Goal: Task Accomplishment & Management: Complete application form

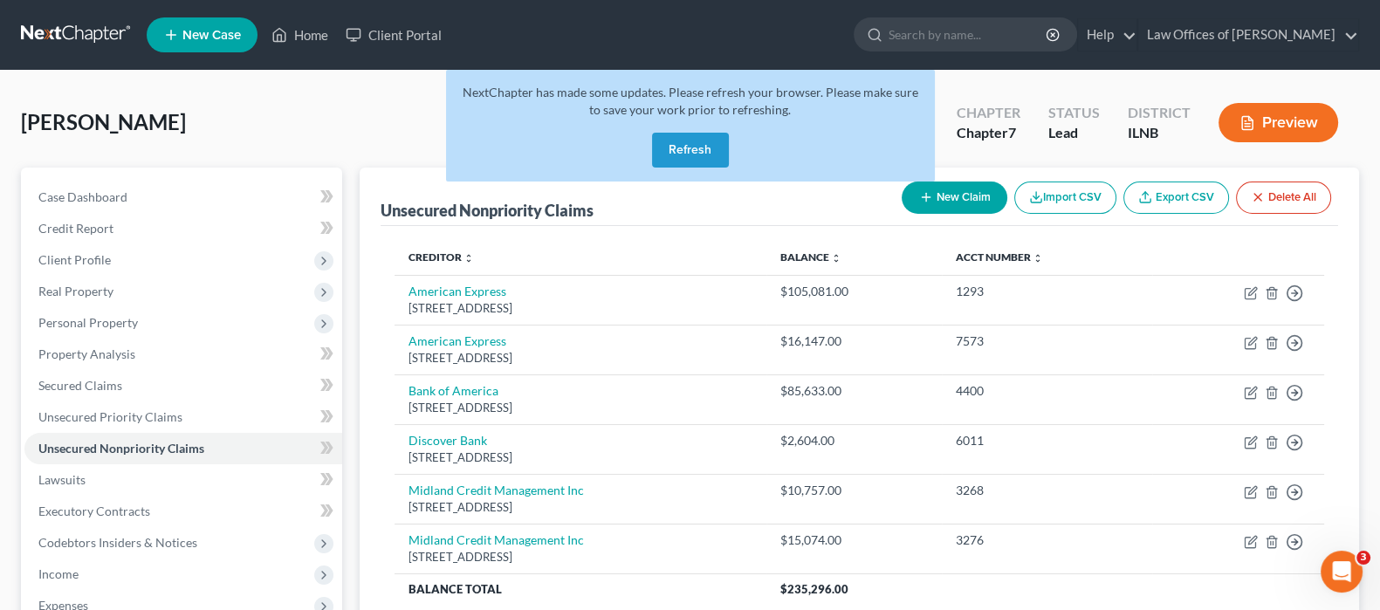
click at [685, 159] on button "Refresh" at bounding box center [690, 150] width 77 height 35
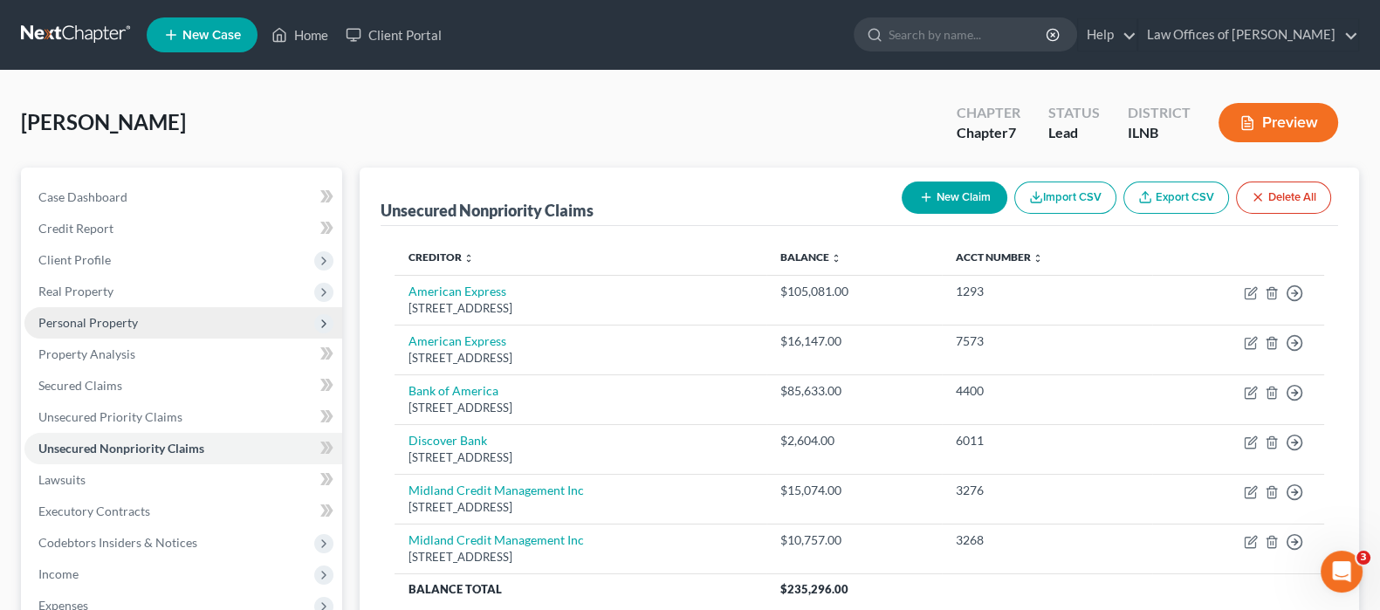
click at [109, 318] on span "Personal Property" at bounding box center [87, 322] width 99 height 15
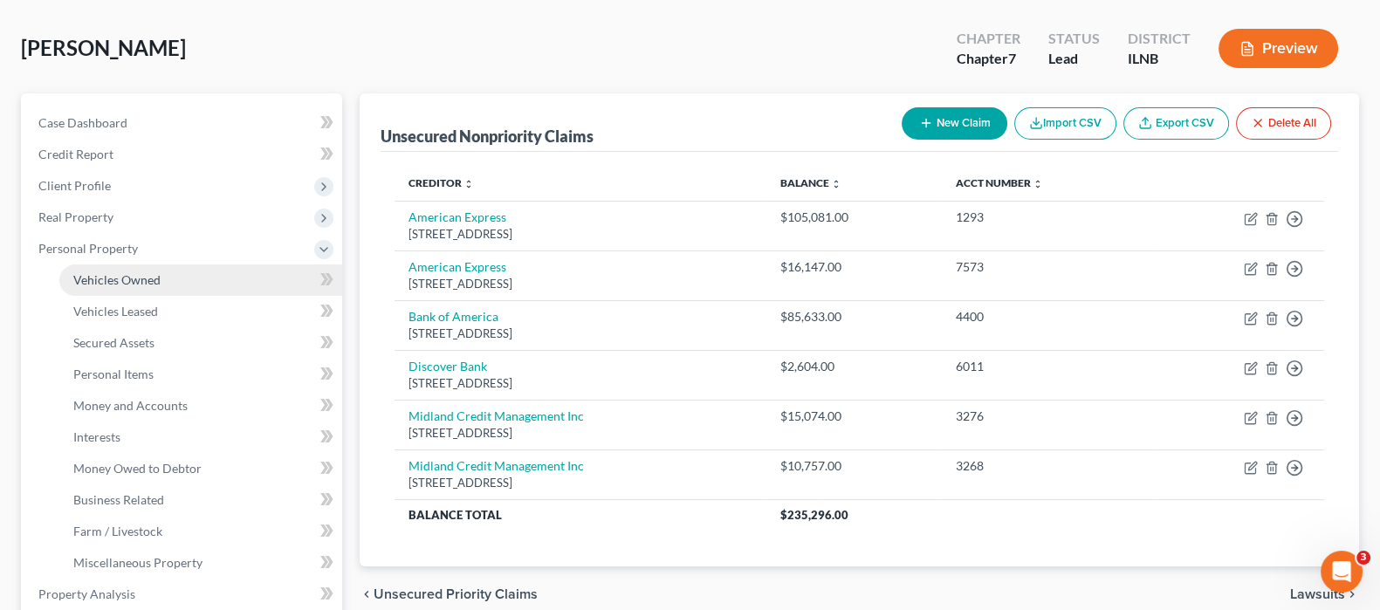
scroll to position [108, 0]
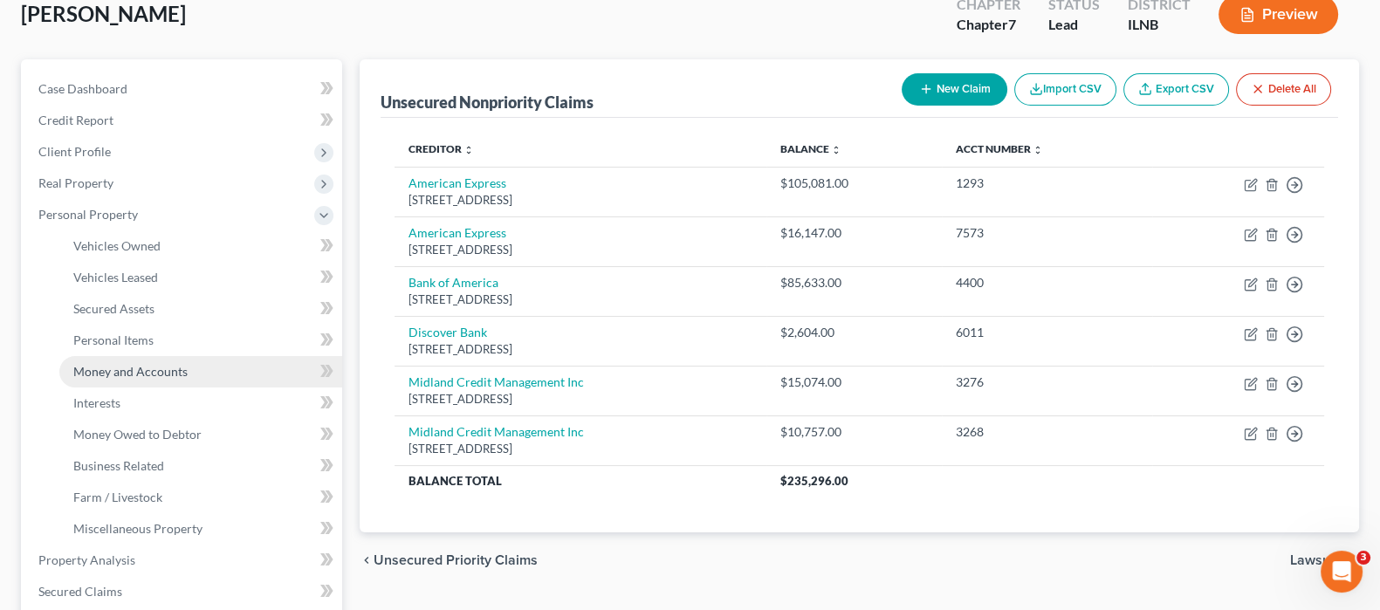
click at [175, 365] on span "Money and Accounts" at bounding box center [130, 371] width 114 height 15
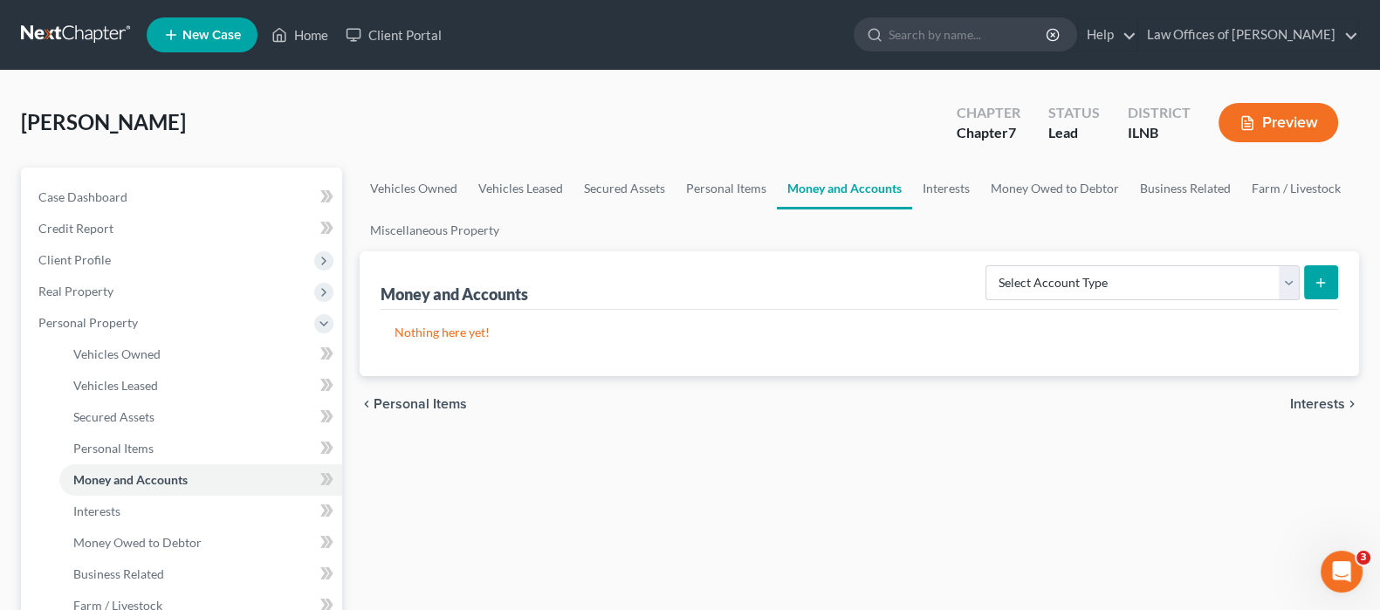
click at [1315, 278] on icon "submit" at bounding box center [1320, 283] width 14 height 14
click at [1292, 281] on select "Select Account Type Brokerage Cash on Hand Certificates of Deposit Checking Acc…" at bounding box center [1142, 282] width 314 height 35
select select "cash_on_hand"
click at [989, 265] on select "Select Account Type Brokerage Cash on Hand Certificates of Deposit Checking Acc…" at bounding box center [1142, 282] width 314 height 35
click at [1319, 280] on icon "submit" at bounding box center [1320, 283] width 14 height 14
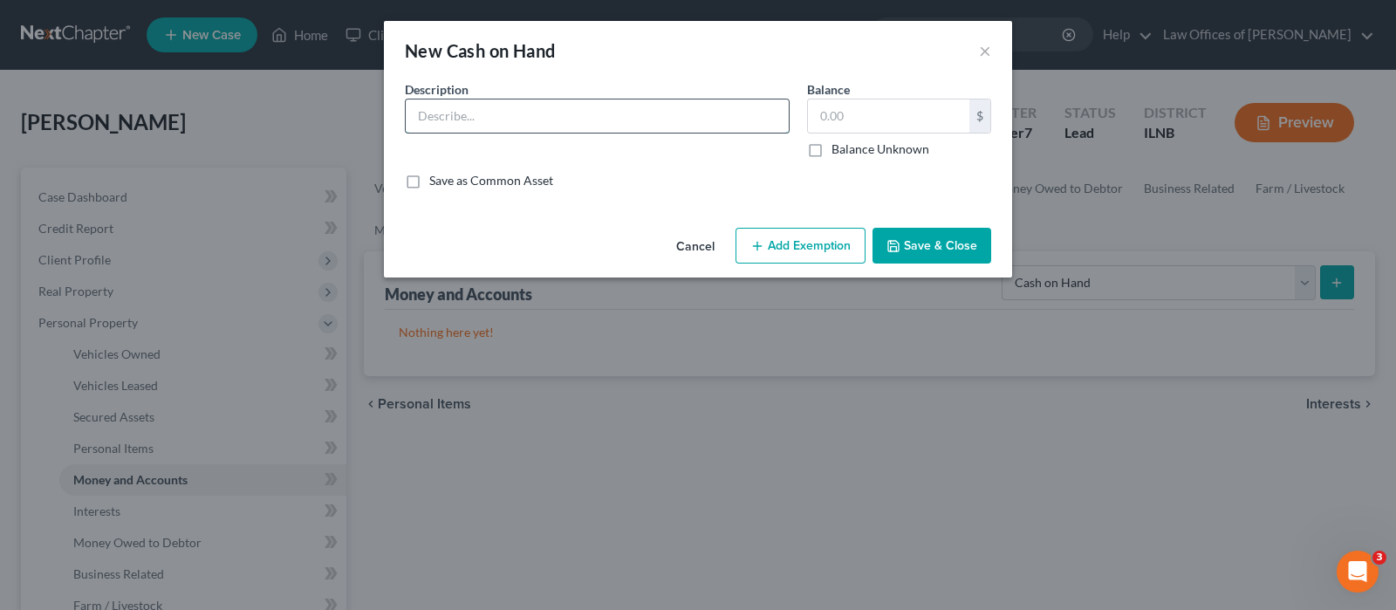
click at [580, 111] on input "text" at bounding box center [597, 115] width 383 height 33
click at [580, 111] on input "Ca" at bounding box center [597, 115] width 383 height 33
type input "Cash on Hand"
type input "300.00"
click at [826, 243] on button "Add Exemption" at bounding box center [801, 246] width 130 height 37
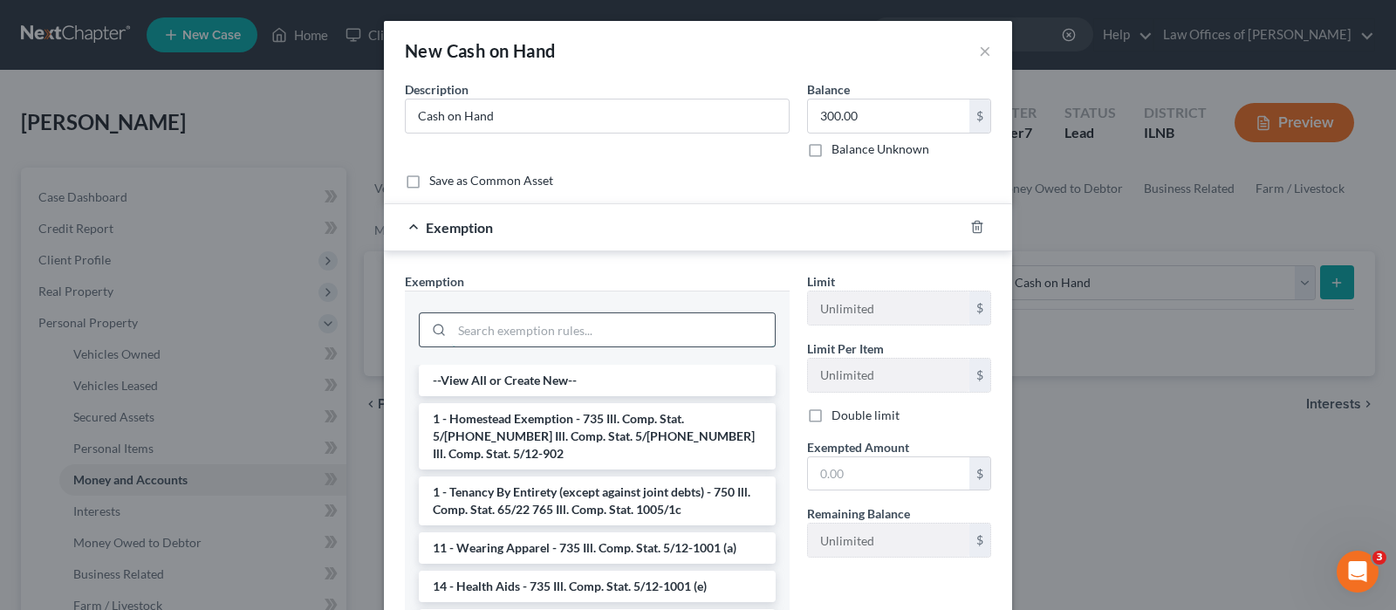
click at [633, 333] on input "search" at bounding box center [613, 329] width 323 height 33
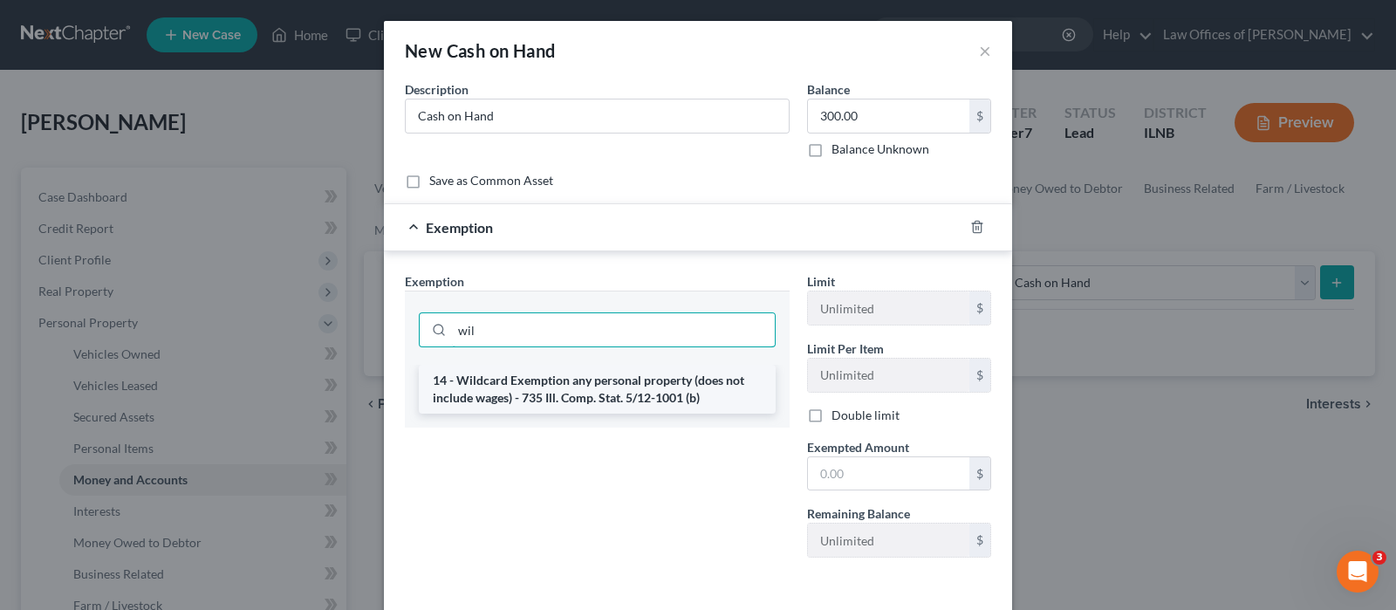
type input "wil"
click at [592, 386] on li "14 - Wildcard Exemption any personal property (does not include wages) - 735 Il…" at bounding box center [597, 389] width 357 height 49
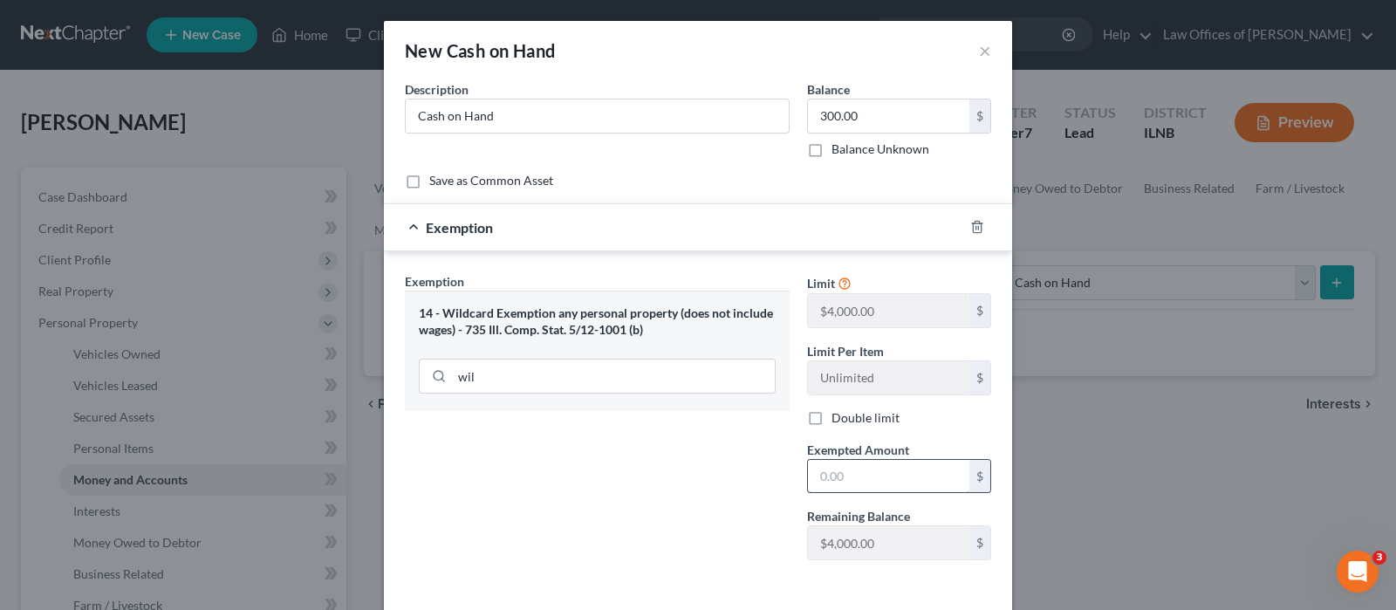
click at [834, 472] on input "text" at bounding box center [888, 476] width 161 height 33
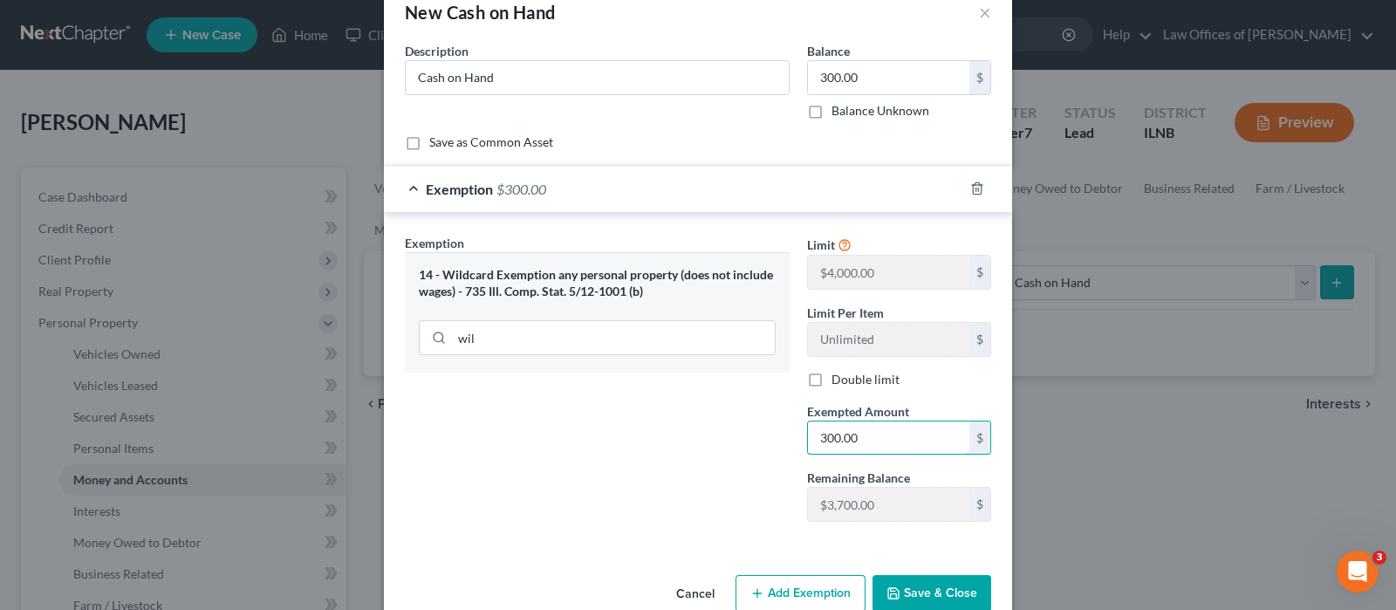
scroll to position [72, 0]
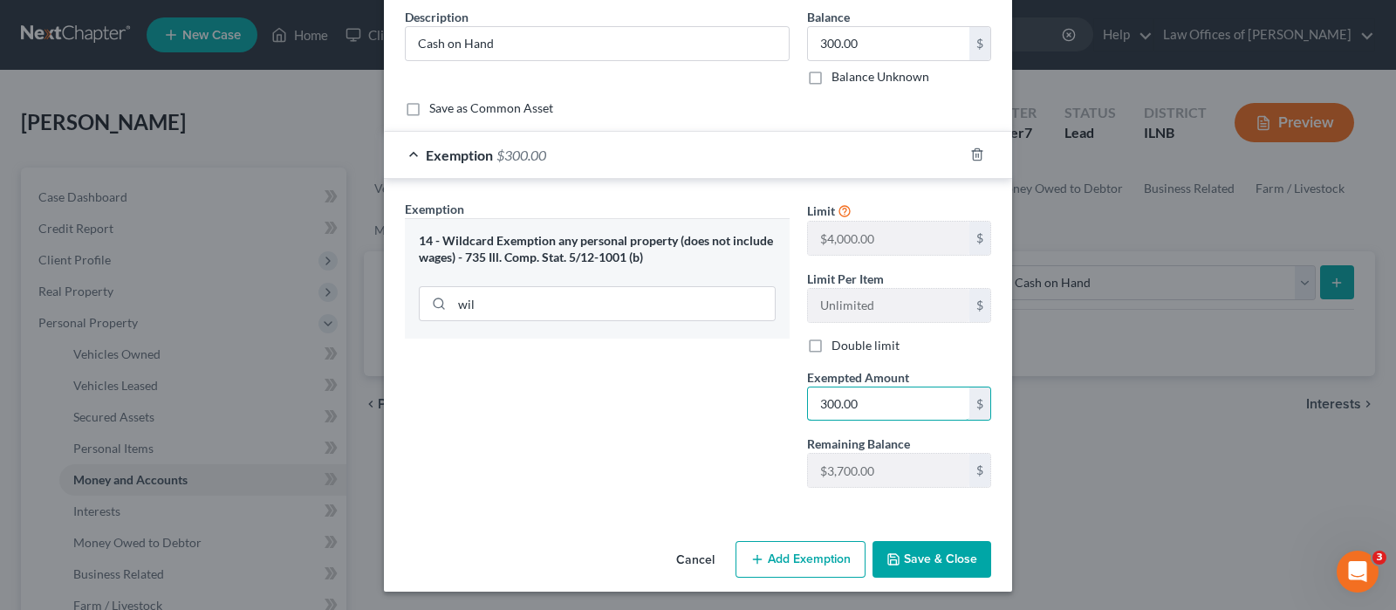
type input "300.00"
click at [922, 564] on button "Save & Close" at bounding box center [932, 559] width 119 height 37
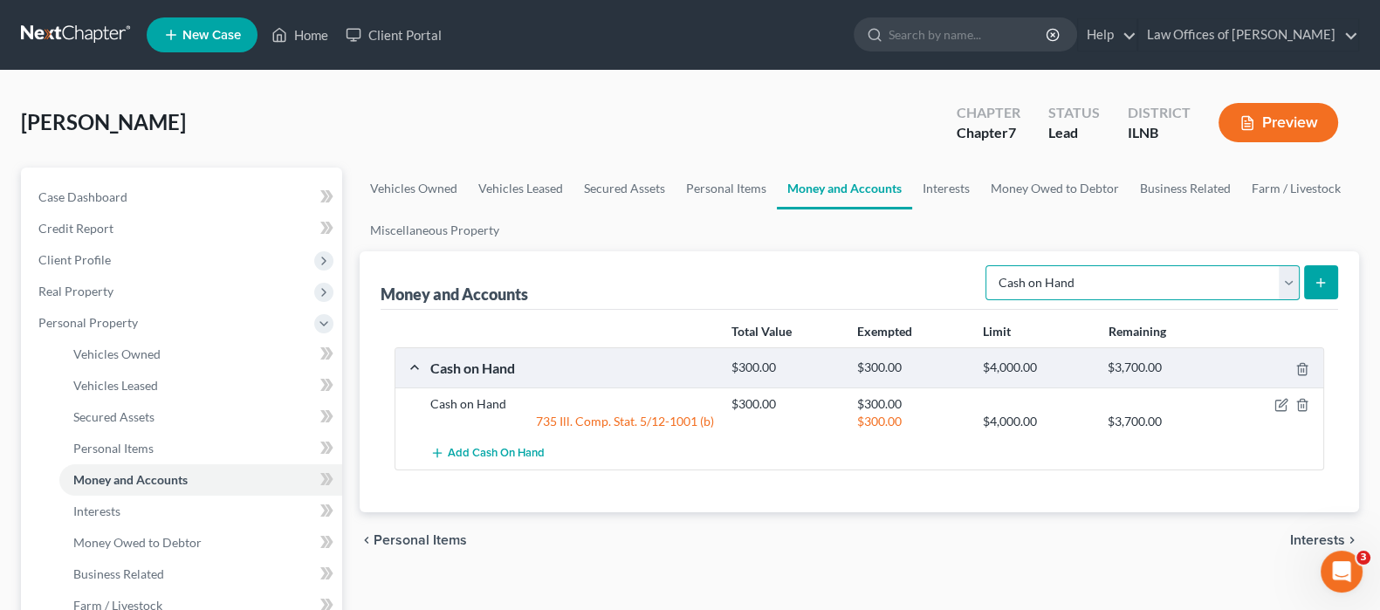
click at [1287, 281] on select "Select Account Type Brokerage Cash on Hand Certificates of Deposit Checking Acc…" at bounding box center [1142, 282] width 314 height 35
select select "checking"
click at [989, 265] on select "Select Account Type Brokerage Cash on Hand Certificates of Deposit Checking Acc…" at bounding box center [1142, 282] width 314 height 35
click at [1318, 285] on icon "submit" at bounding box center [1320, 283] width 14 height 14
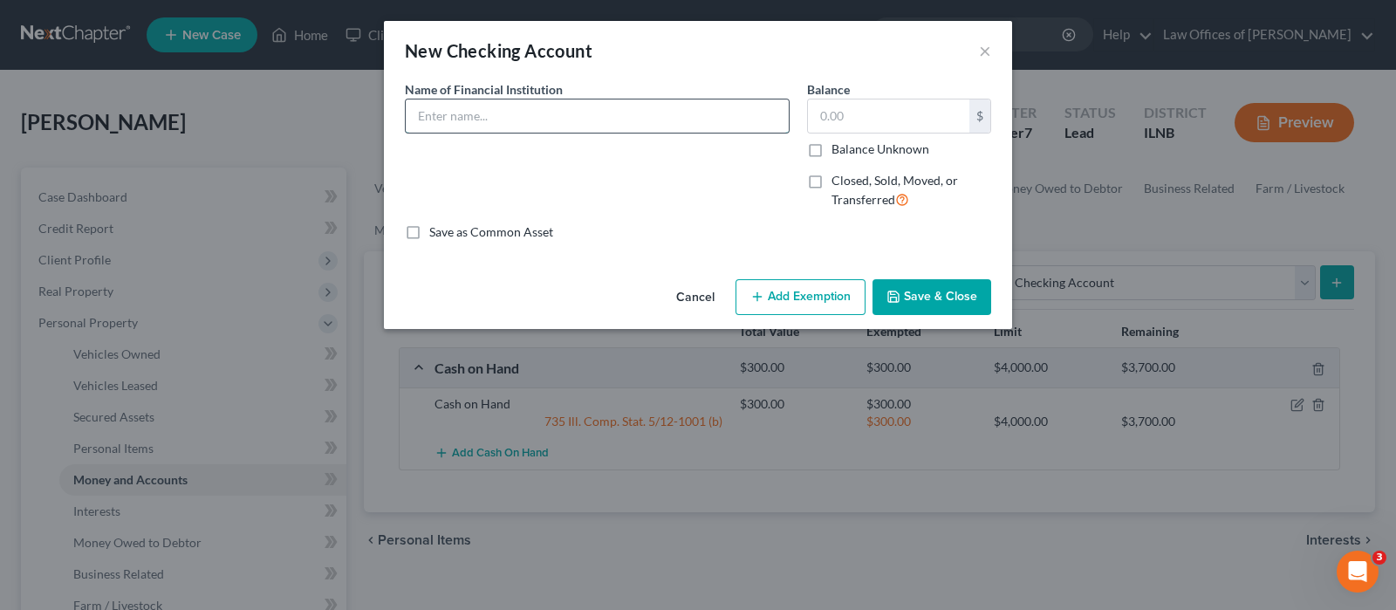
click at [532, 124] on input "text" at bounding box center [597, 115] width 383 height 33
type input "Huntington Bank"
type input "100.00"
click at [787, 286] on button "Add Exemption" at bounding box center [801, 297] width 130 height 37
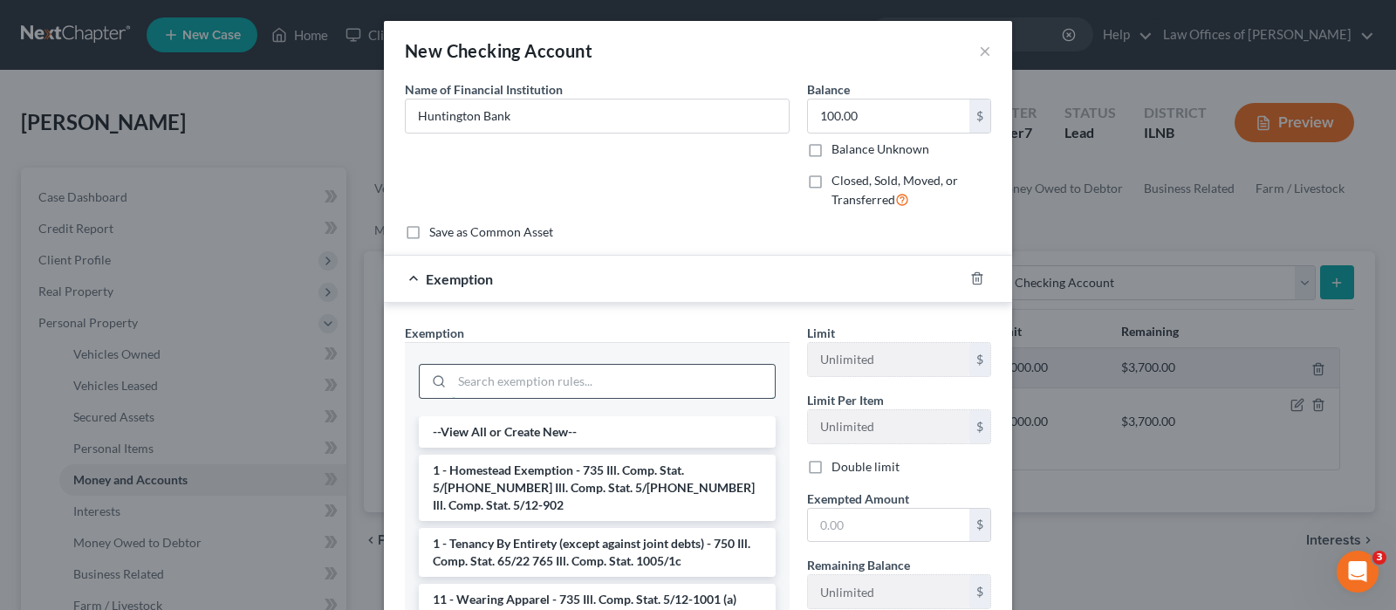
click at [616, 389] on input "search" at bounding box center [613, 381] width 323 height 33
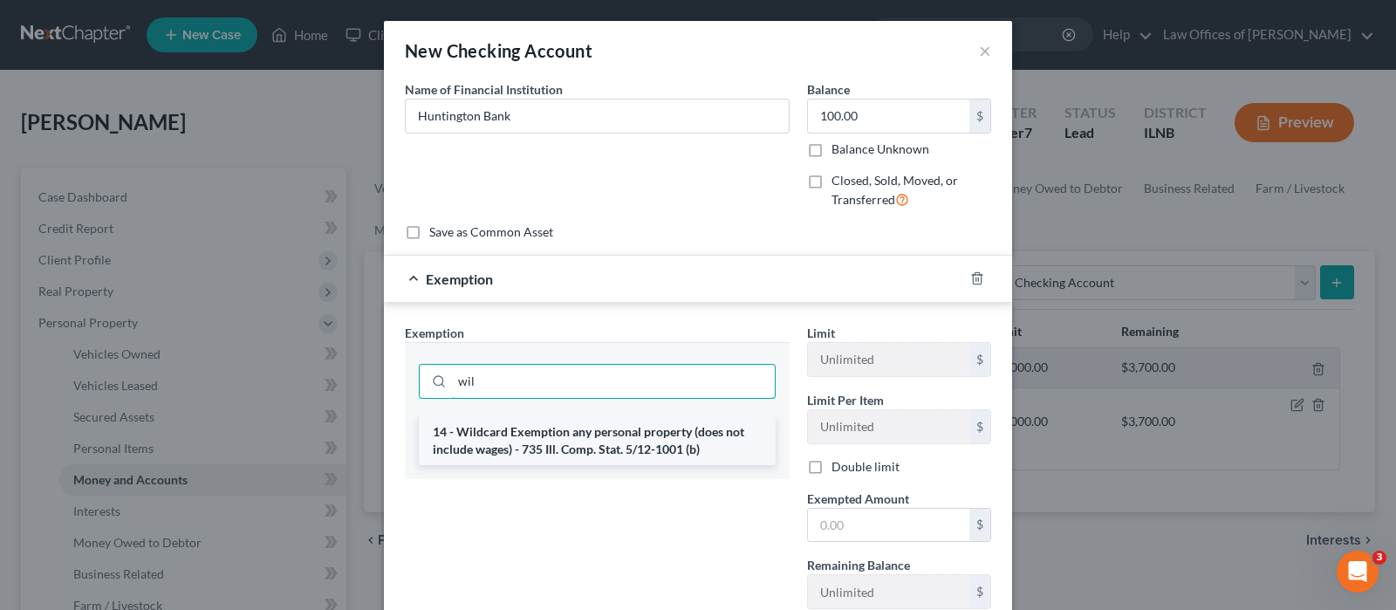
type input "wil"
click at [615, 436] on li "14 - Wildcard Exemption any personal property (does not include wages) - 735 Il…" at bounding box center [597, 440] width 357 height 49
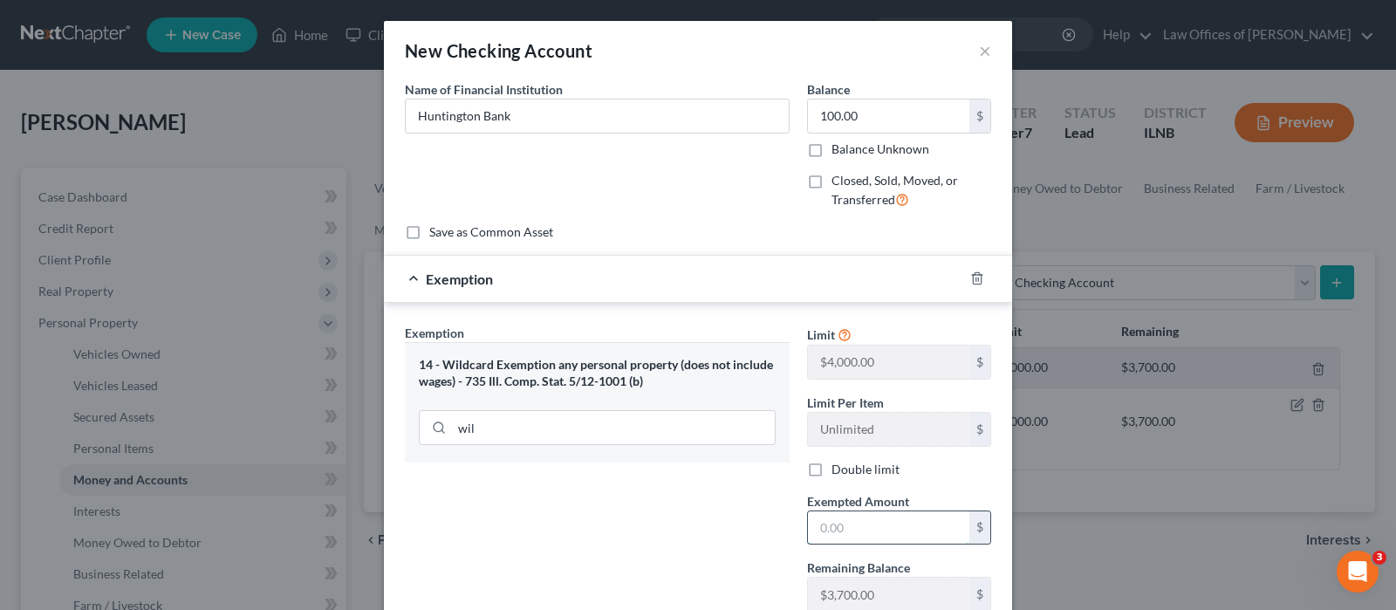
drag, startPoint x: 833, startPoint y: 525, endPoint x: 921, endPoint y: 508, distance: 89.0
click at [833, 525] on input "text" at bounding box center [888, 527] width 161 height 33
type input "2"
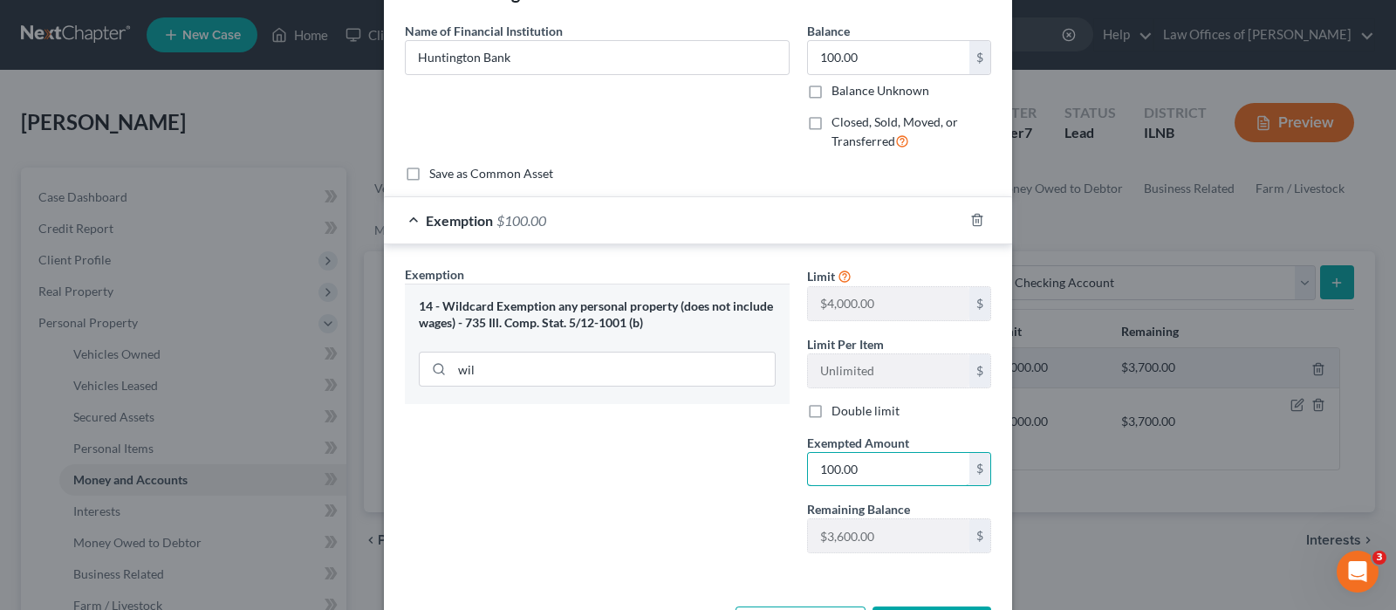
scroll to position [124, 0]
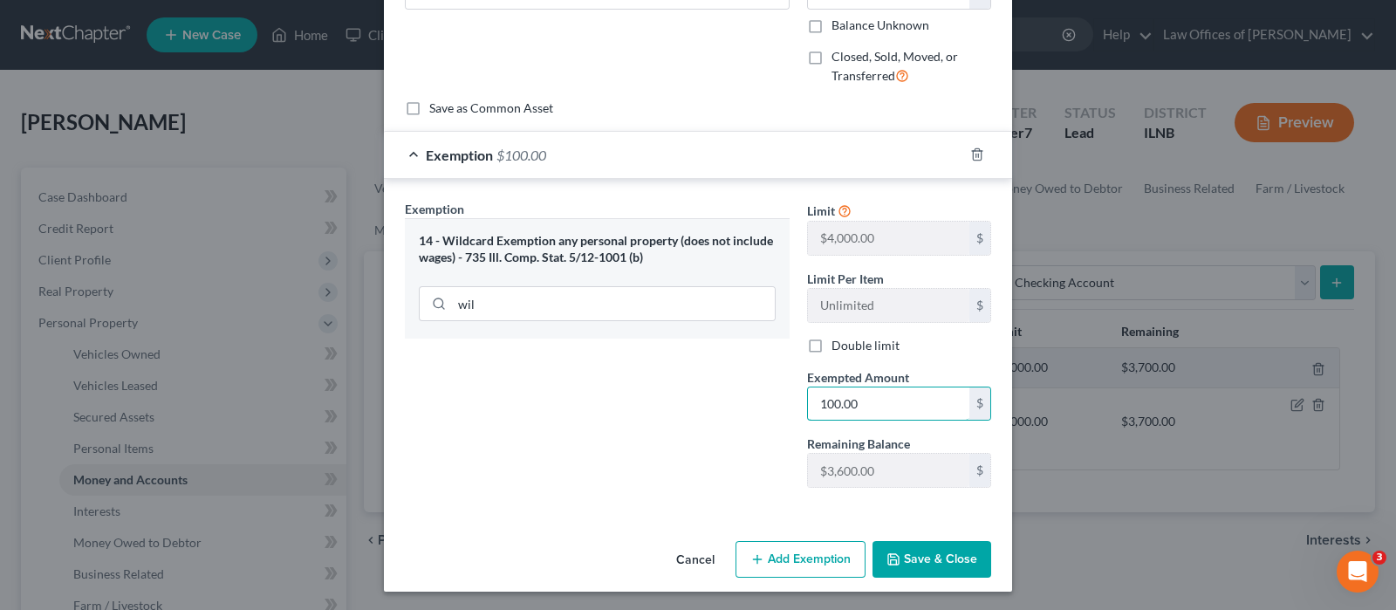
type input "100.00"
click at [934, 557] on button "Save & Close" at bounding box center [932, 559] width 119 height 37
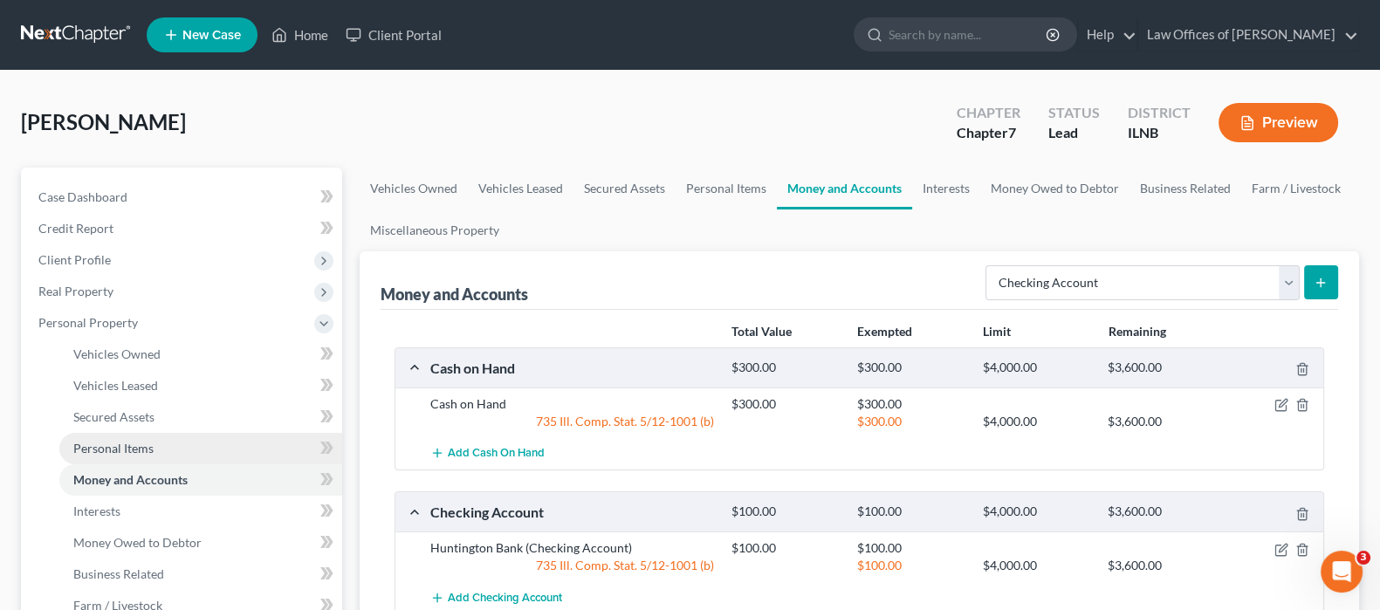
click at [146, 441] on span "Personal Items" at bounding box center [113, 448] width 80 height 15
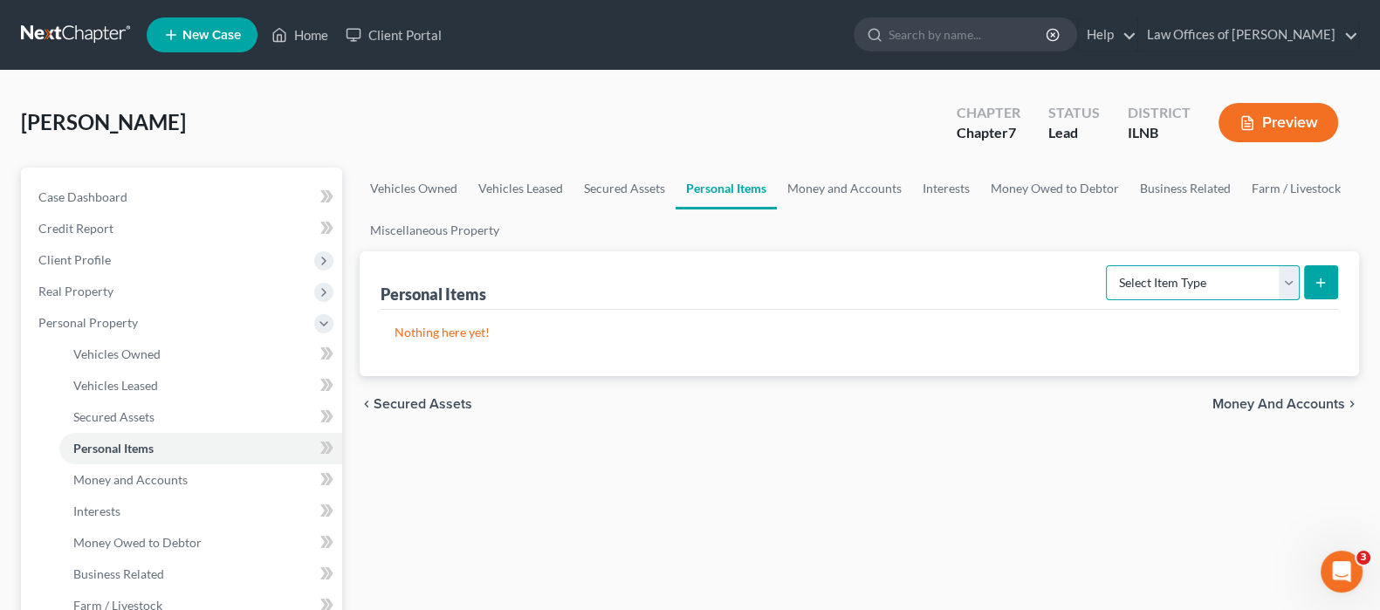
click at [1296, 277] on select "Select Item Type Clothing Collectibles Of Value Electronics Firearms Household …" at bounding box center [1203, 282] width 194 height 35
select select "household_goods"
click at [1108, 265] on select "Select Item Type Clothing Collectibles Of Value Electronics Firearms Household …" at bounding box center [1203, 282] width 194 height 35
click at [1320, 285] on line "submit" at bounding box center [1320, 282] width 0 height 8
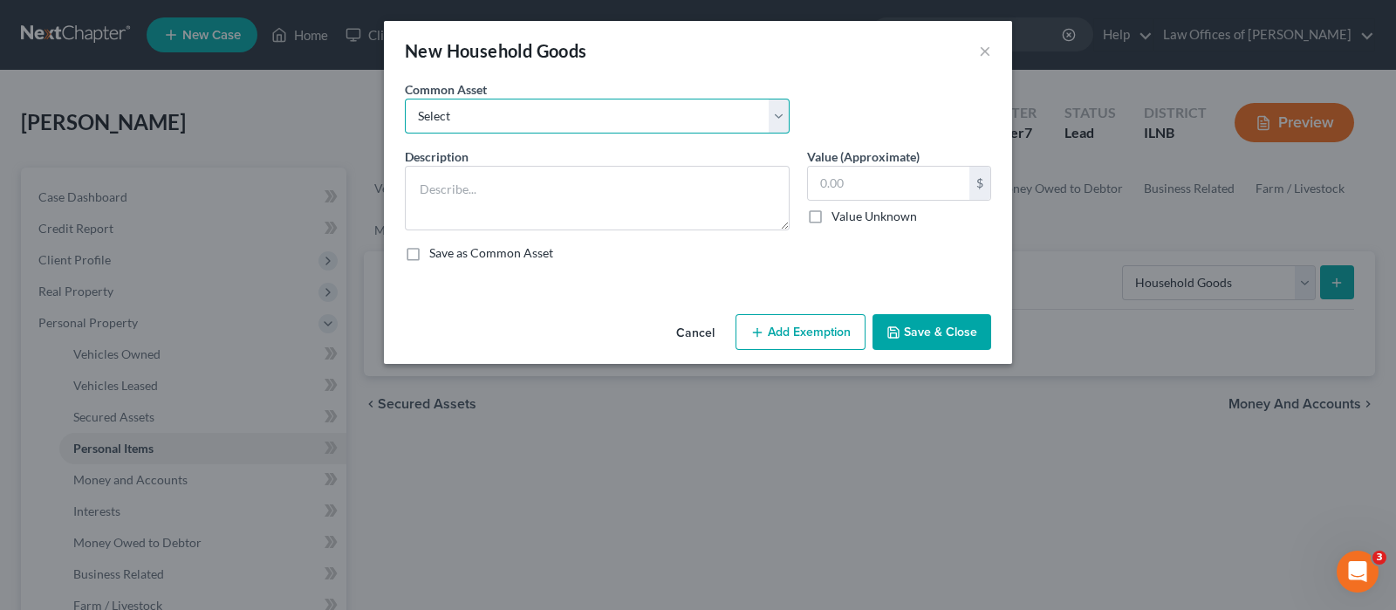
click at [462, 117] on select "Select Ordinary Household Goods and Furnishings" at bounding box center [597, 116] width 385 height 35
select select "0"
click at [405, 99] on select "Select Ordinary Household Goods and Furnishings" at bounding box center [597, 116] width 385 height 35
type textarea "Ordinary Household Goods and Furnishings"
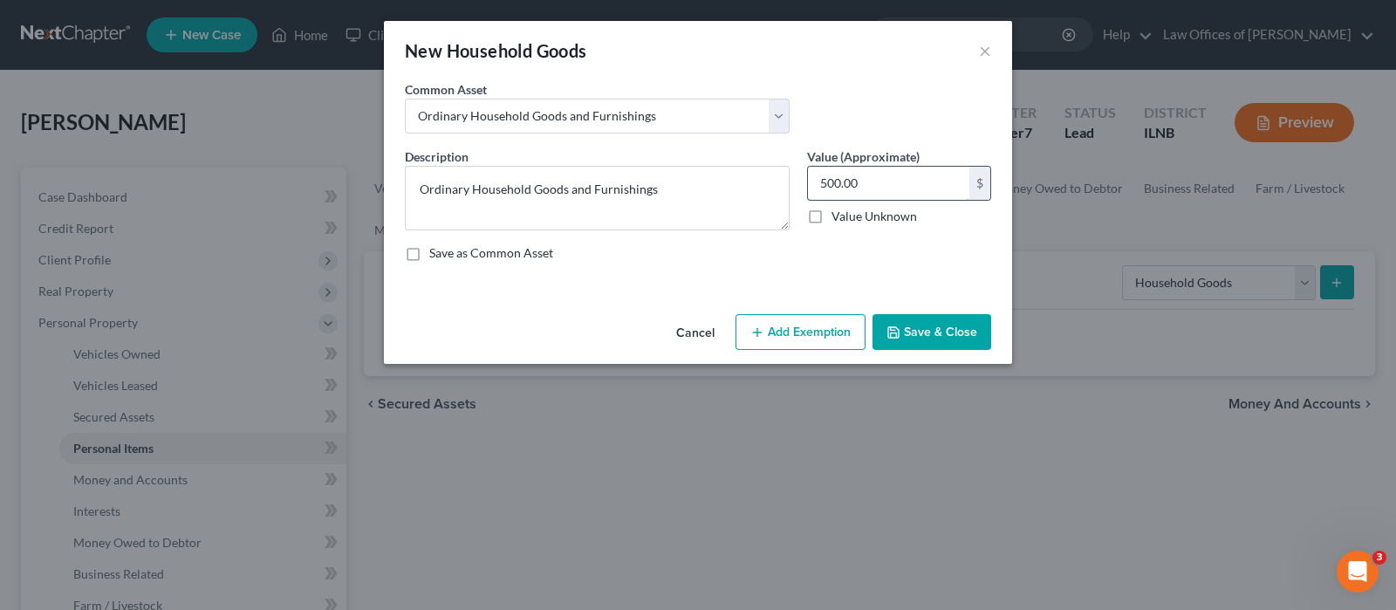
click at [826, 179] on input "500.00" at bounding box center [888, 183] width 161 height 33
type input "100.00"
click at [806, 332] on button "Add Exemption" at bounding box center [801, 332] width 130 height 37
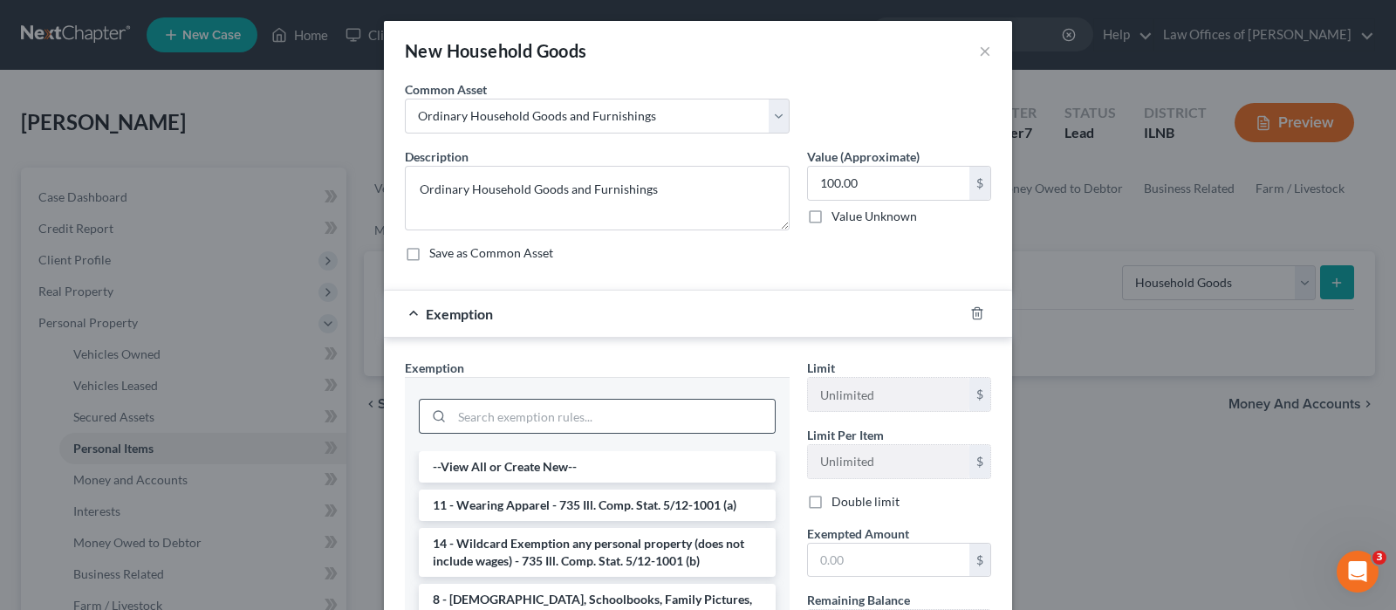
click at [589, 431] on div at bounding box center [597, 416] width 357 height 35
click at [589, 422] on input "search" at bounding box center [613, 416] width 323 height 33
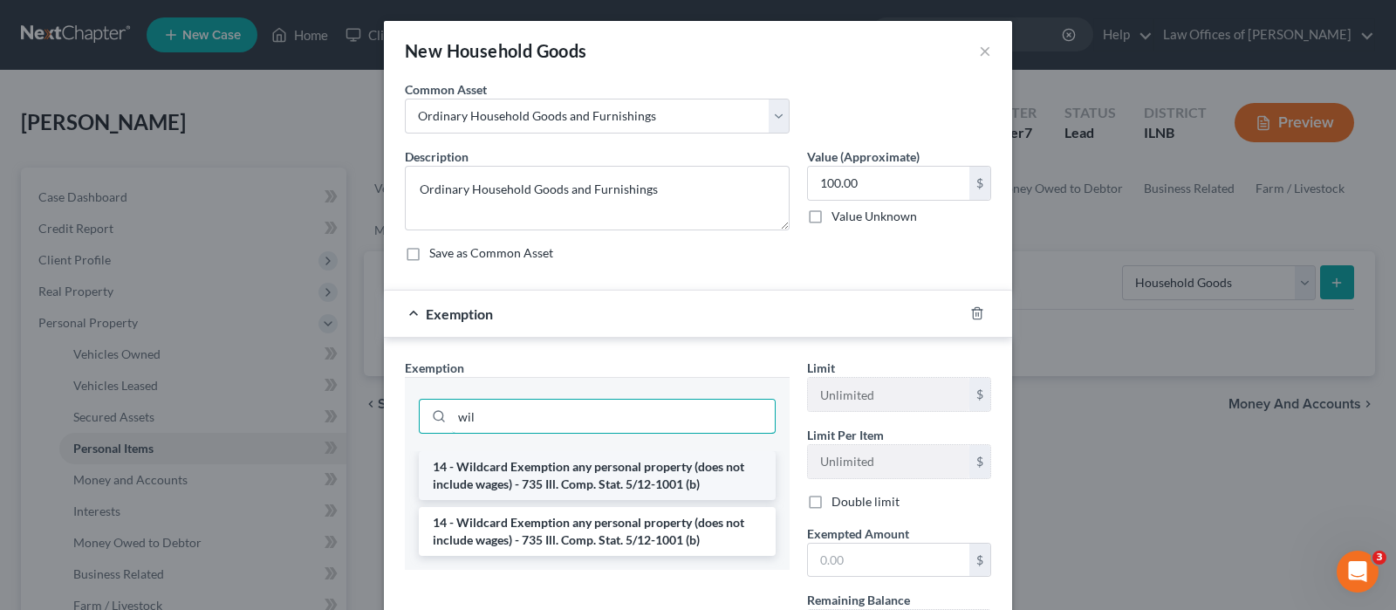
type input "wil"
click at [561, 474] on li "14 - Wildcard Exemption any personal property (does not include wages) - 735 Il…" at bounding box center [597, 475] width 357 height 49
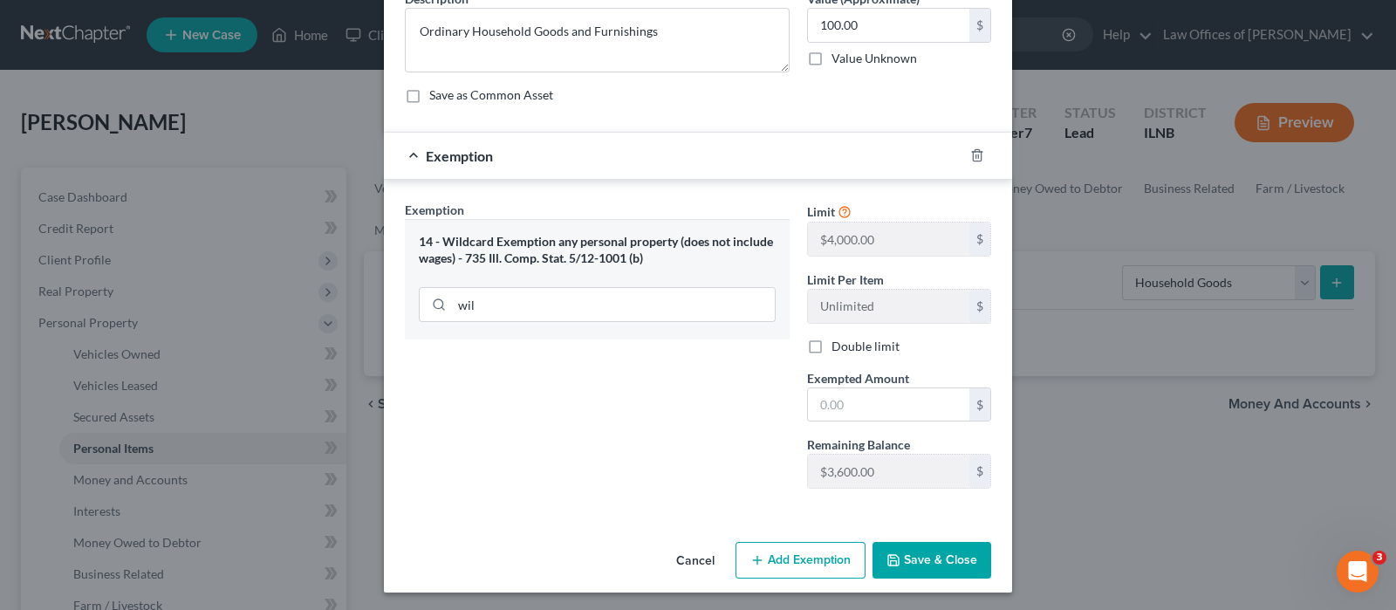
scroll to position [159, 0]
click at [879, 399] on input "text" at bounding box center [888, 403] width 161 height 33
type input "100.00"
click at [924, 552] on button "Save & Close" at bounding box center [932, 559] width 119 height 37
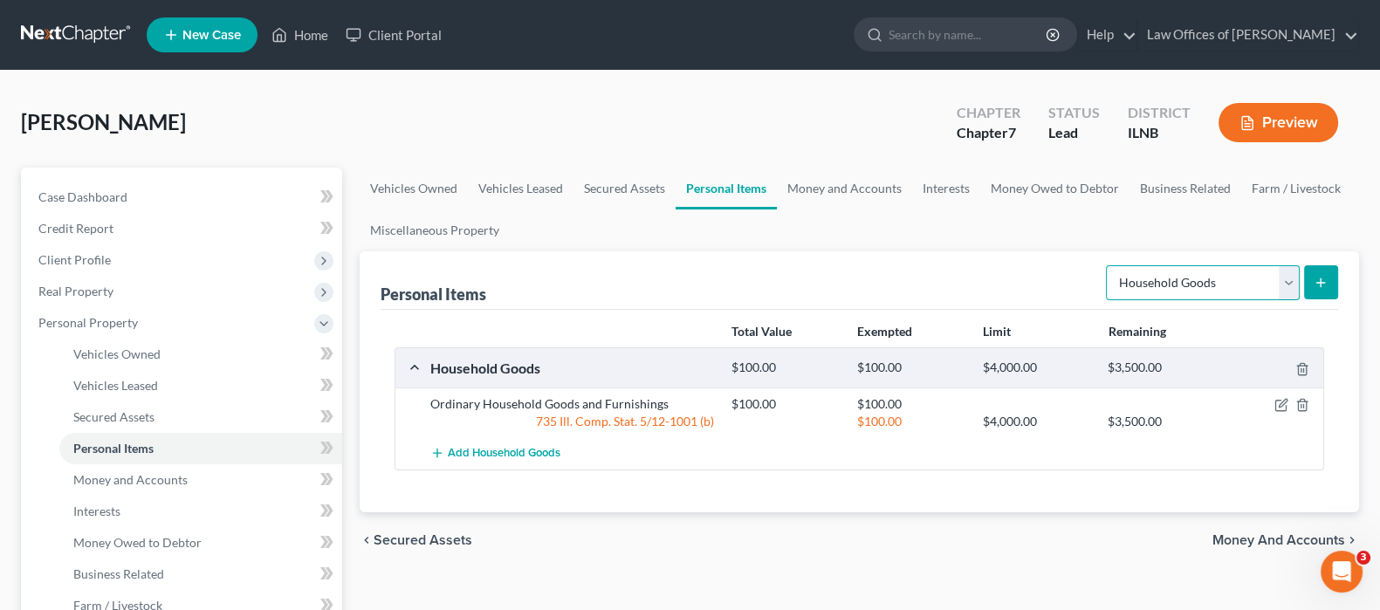
click at [1293, 295] on select "Select Item Type Clothing Collectibles Of Value Electronics Firearms Household …" at bounding box center [1203, 282] width 194 height 35
select select "clothing"
click at [1108, 265] on select "Select Item Type Clothing Collectibles Of Value Electronics Firearms Household …" at bounding box center [1203, 282] width 194 height 35
click at [1322, 283] on line "submit" at bounding box center [1321, 283] width 8 height 0
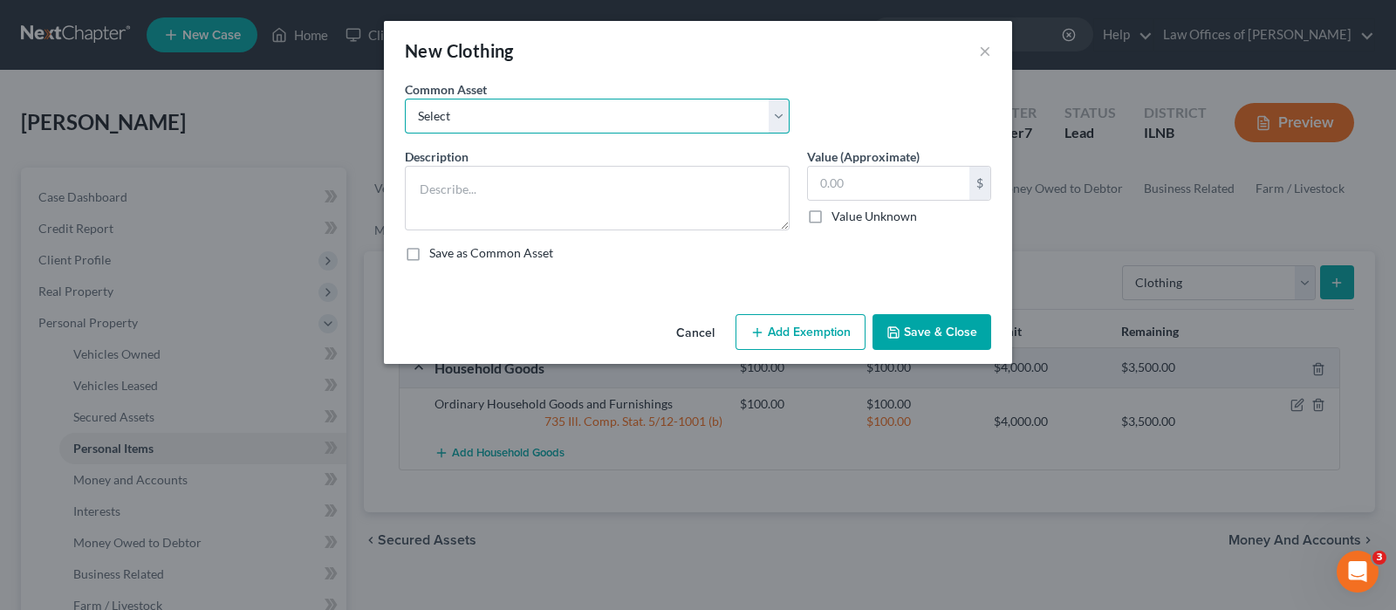
click at [581, 126] on select "Select Basic Wearing Apparel" at bounding box center [597, 116] width 385 height 35
select select "0"
click at [405, 99] on select "Select Basic Wearing Apparel" at bounding box center [597, 116] width 385 height 35
type textarea "Basic Wearing Apparel"
type input "200.00"
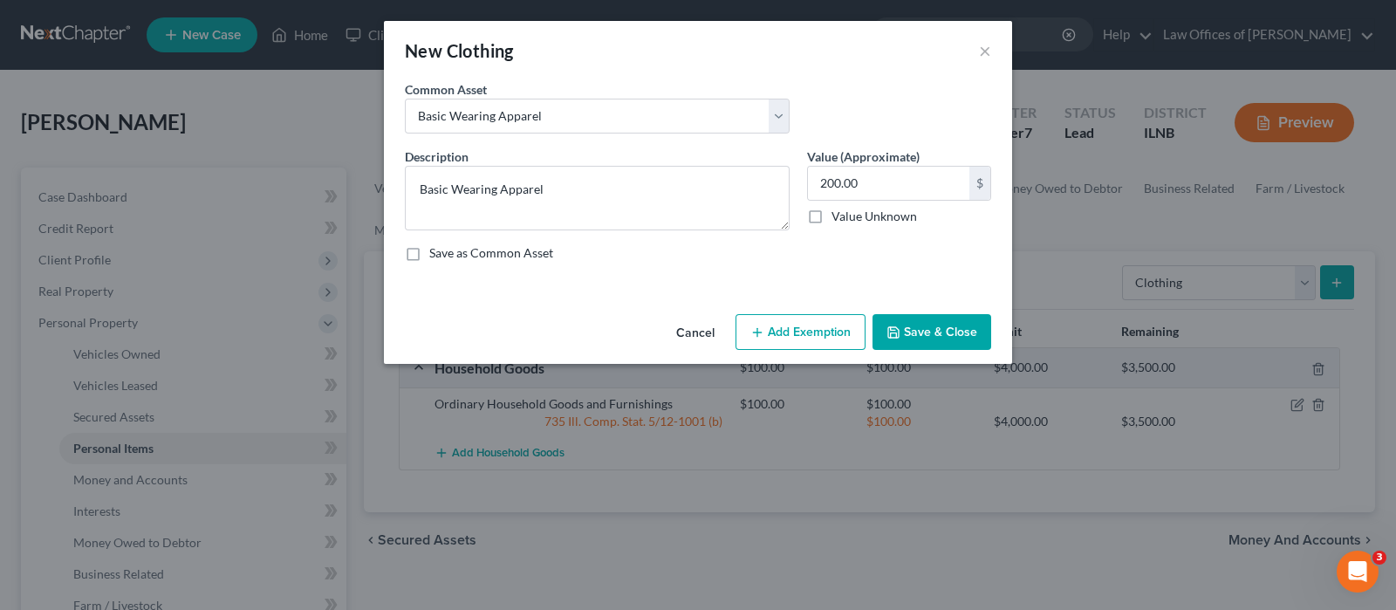
click at [812, 328] on button "Add Exemption" at bounding box center [801, 332] width 130 height 37
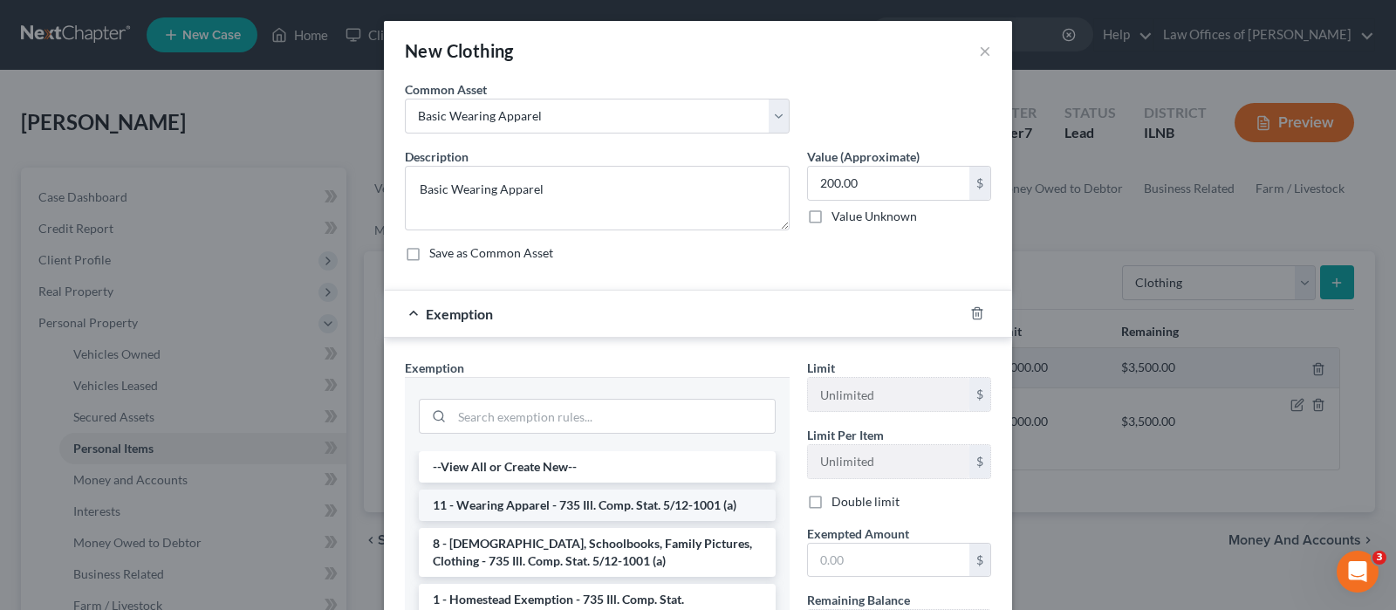
click at [574, 502] on li "11 - Wearing Apparel - 735 Ill. Comp. Stat. 5/12-1001 (a)" at bounding box center [597, 505] width 357 height 31
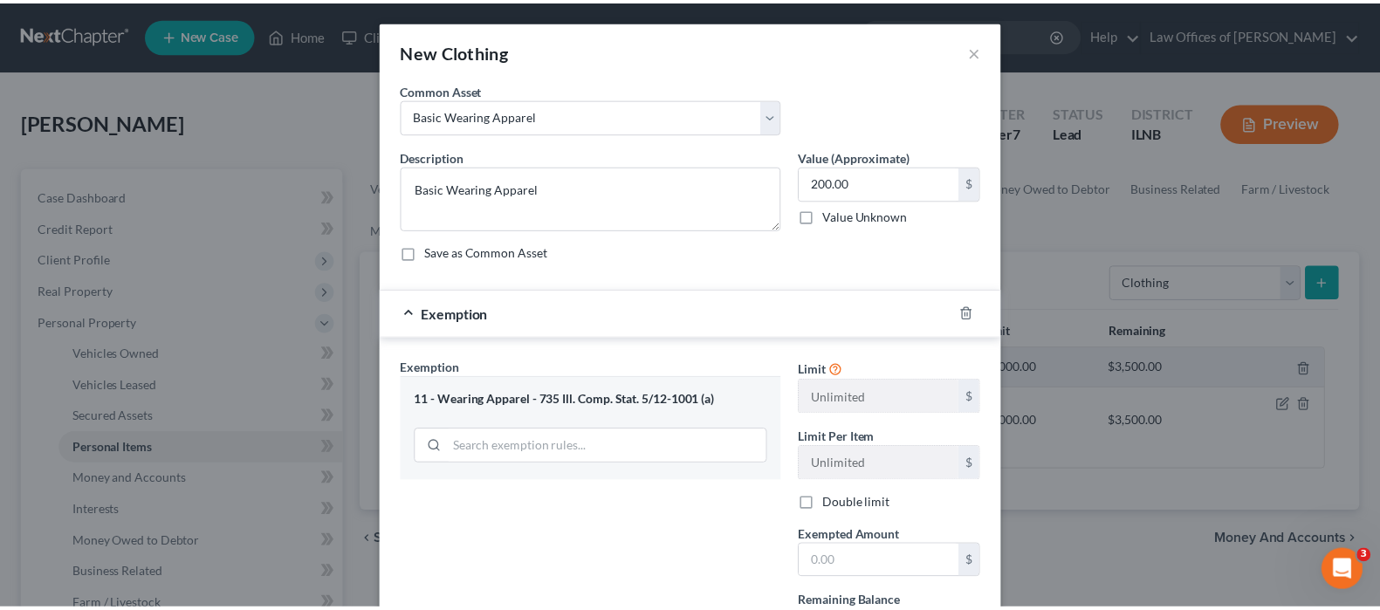
scroll to position [108, 0]
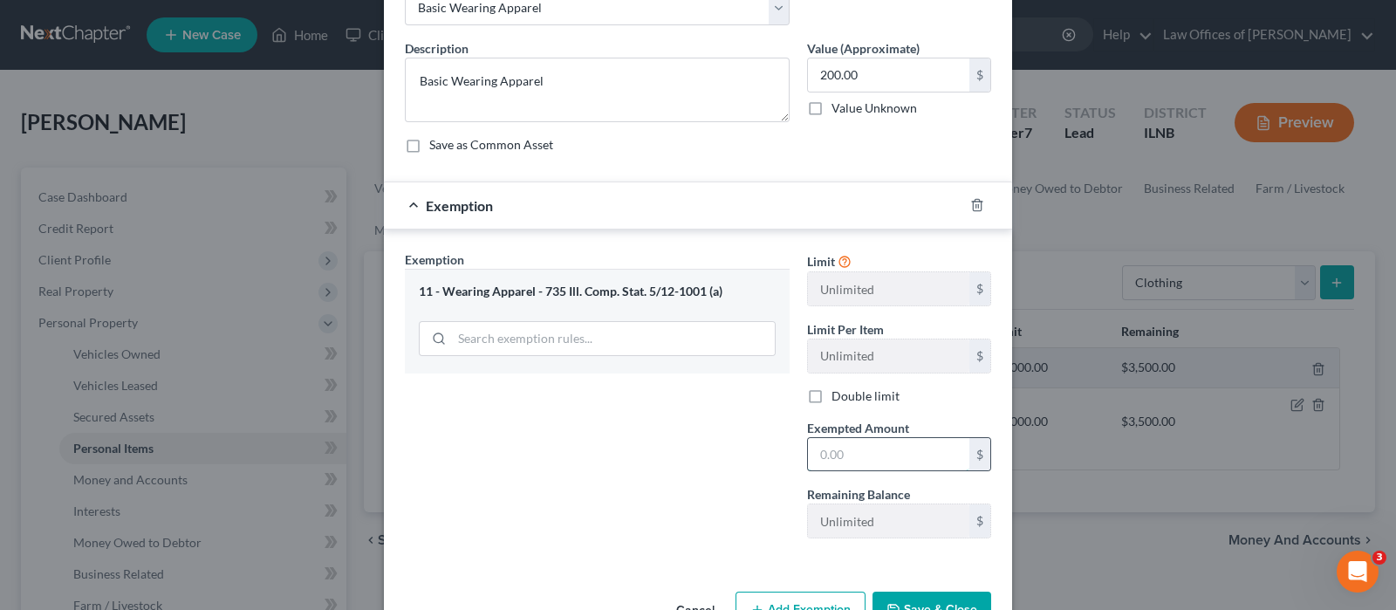
click at [854, 455] on input "text" at bounding box center [888, 454] width 161 height 33
type input "200.00"
click at [925, 600] on button "Save & Close" at bounding box center [932, 610] width 119 height 37
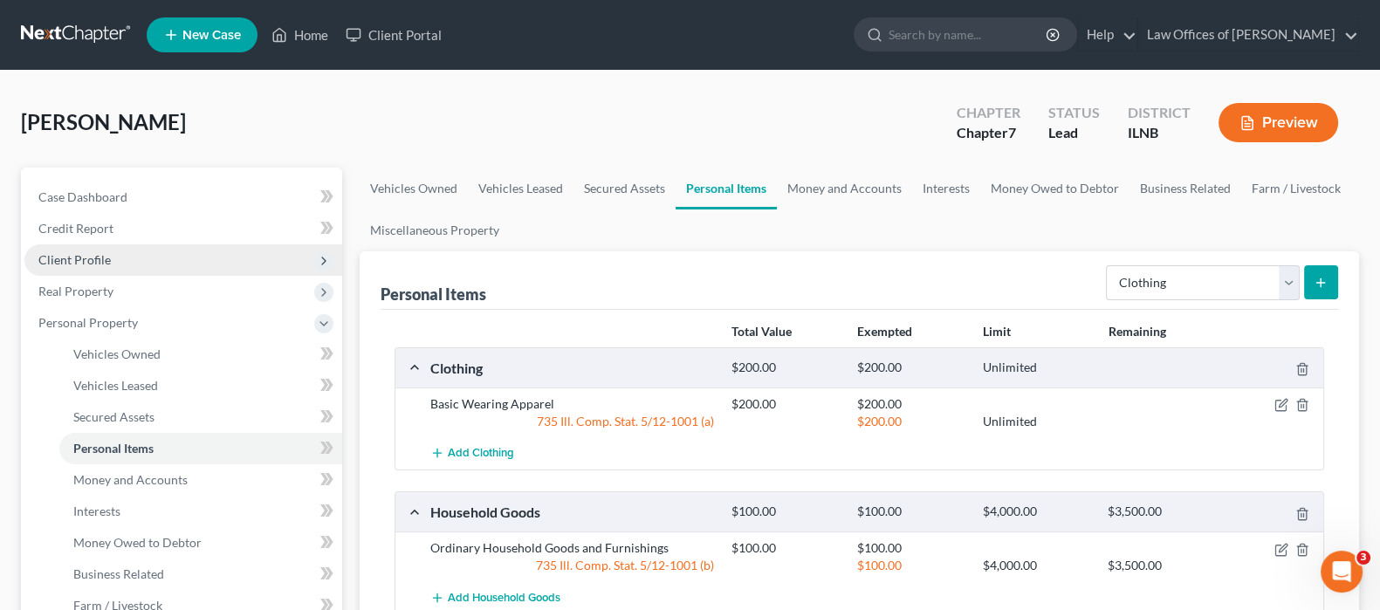
click at [108, 261] on span "Client Profile" at bounding box center [74, 259] width 72 height 15
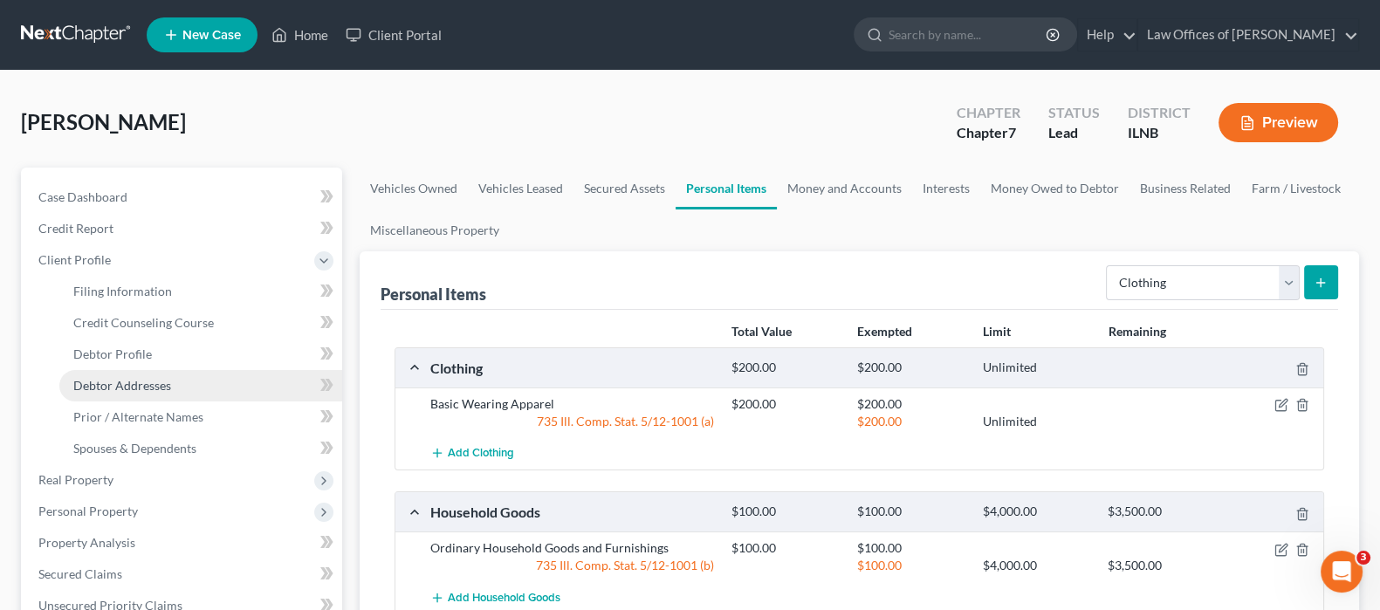
click at [128, 382] on span "Debtor Addresses" at bounding box center [122, 385] width 98 height 15
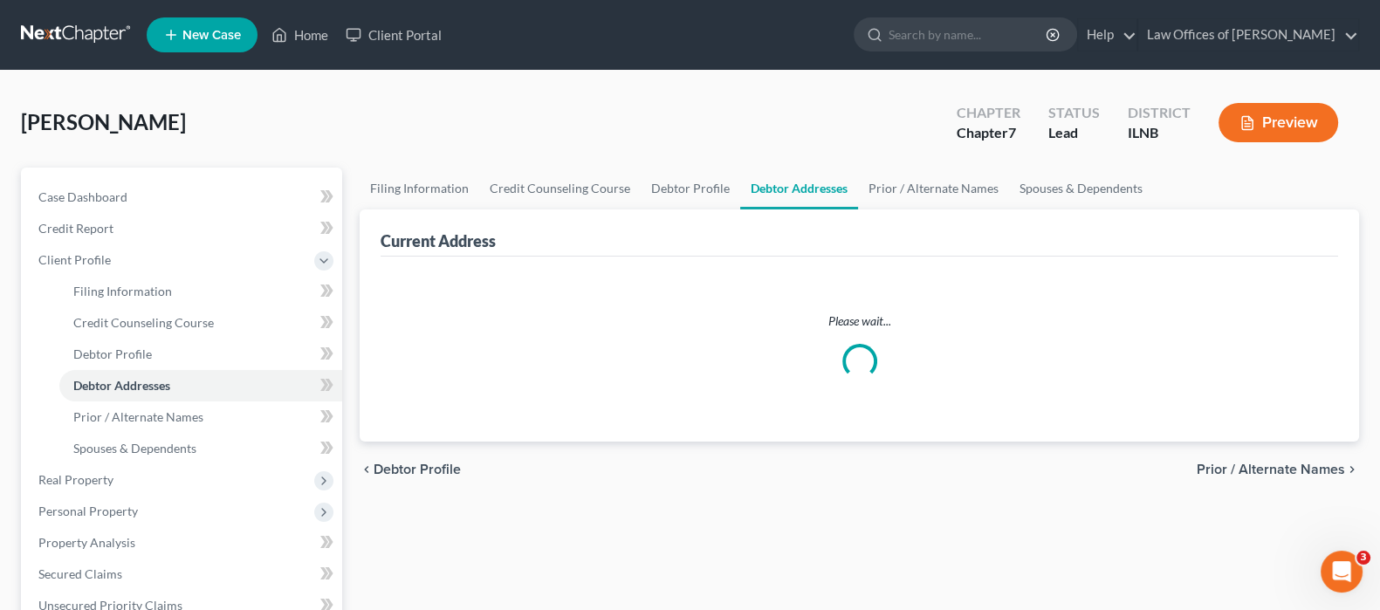
select select "0"
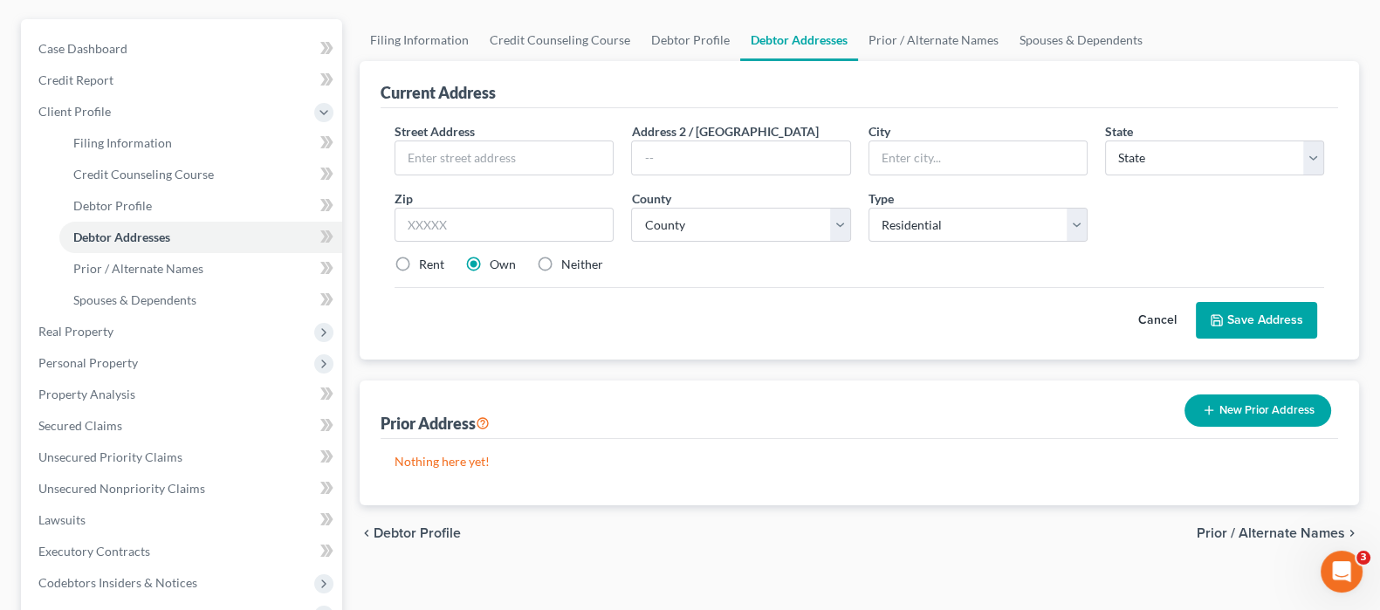
scroll to position [217, 0]
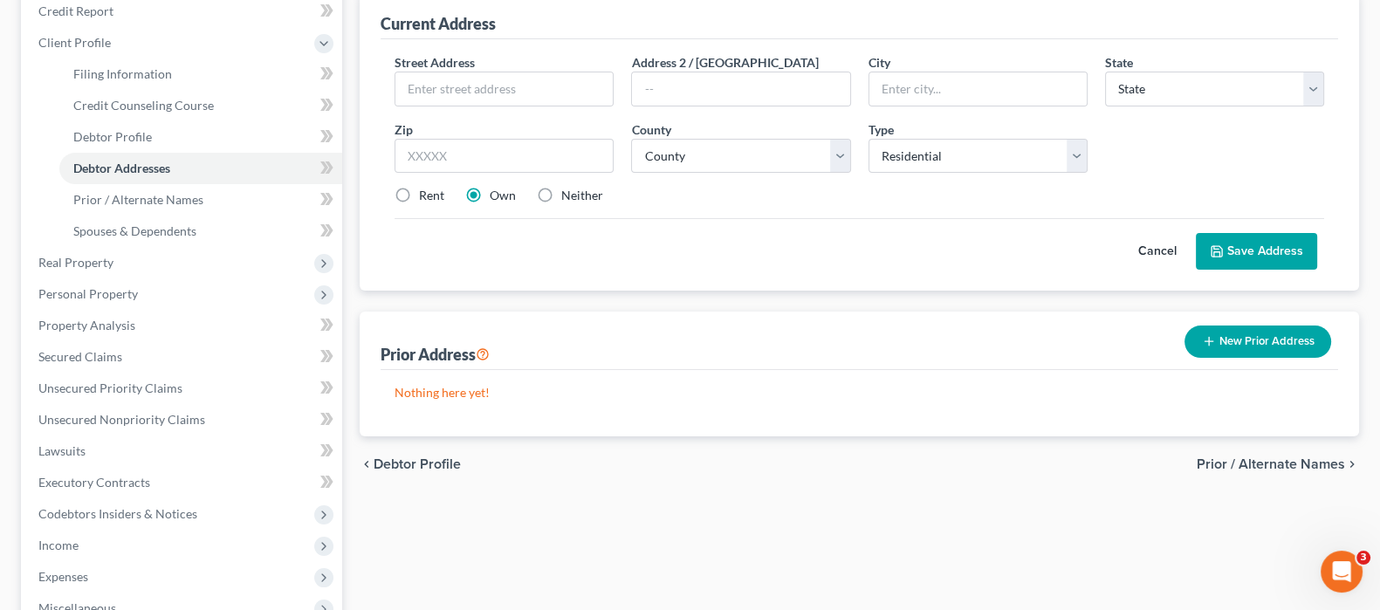
click at [1283, 338] on button "New Prior Address" at bounding box center [1257, 342] width 147 height 32
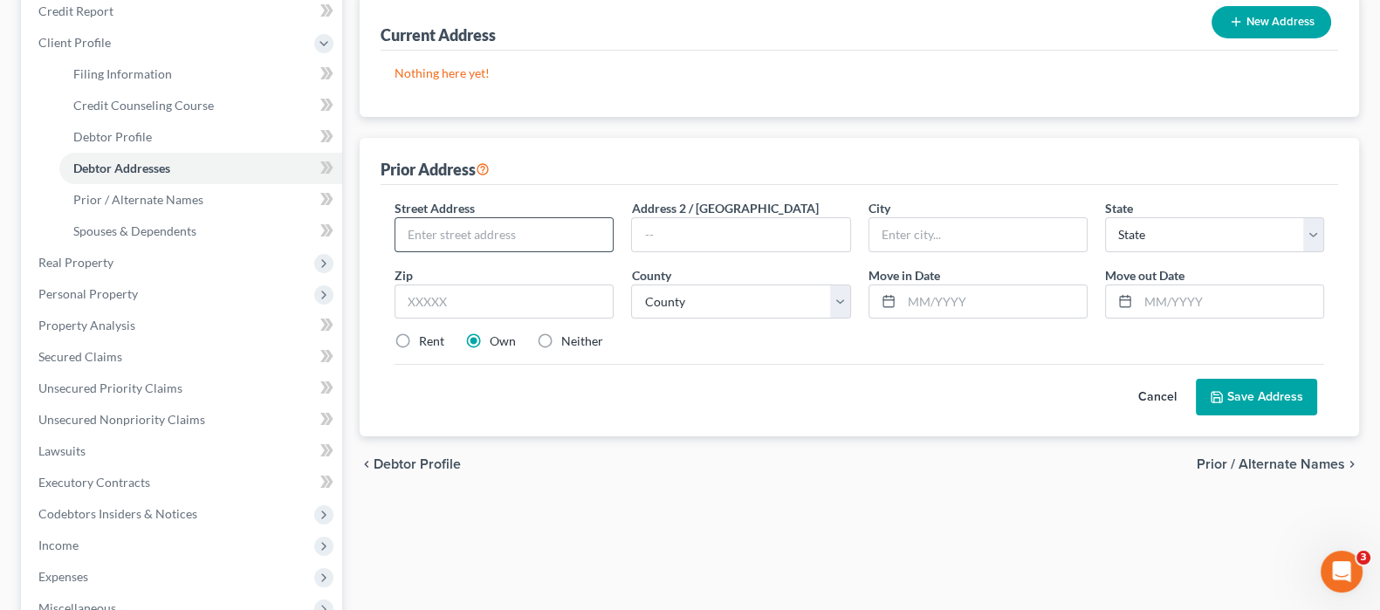
click at [554, 219] on input "text" at bounding box center [503, 234] width 217 height 33
type input "5728 N Latrobe"
type input "[GEOGRAPHIC_DATA]"
select select "14"
type input "60646"
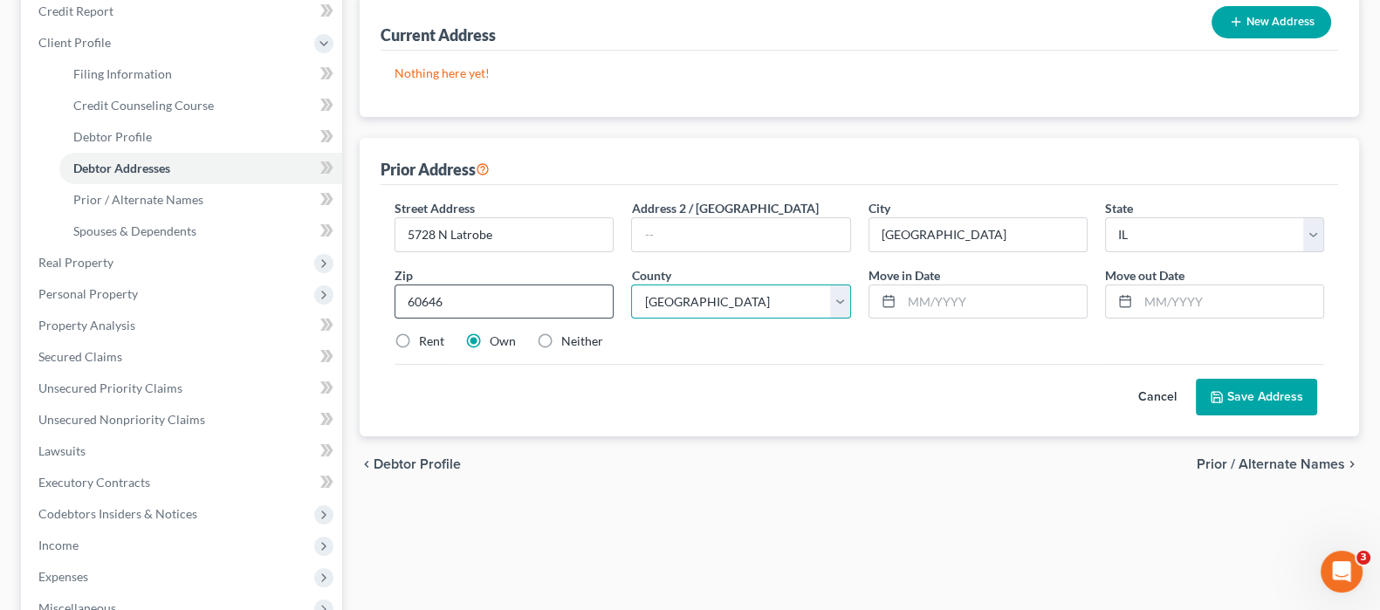
select select "15"
drag, startPoint x: 938, startPoint y: 303, endPoint x: 967, endPoint y: 311, distance: 29.9
click at [938, 303] on input "text" at bounding box center [994, 301] width 185 height 33
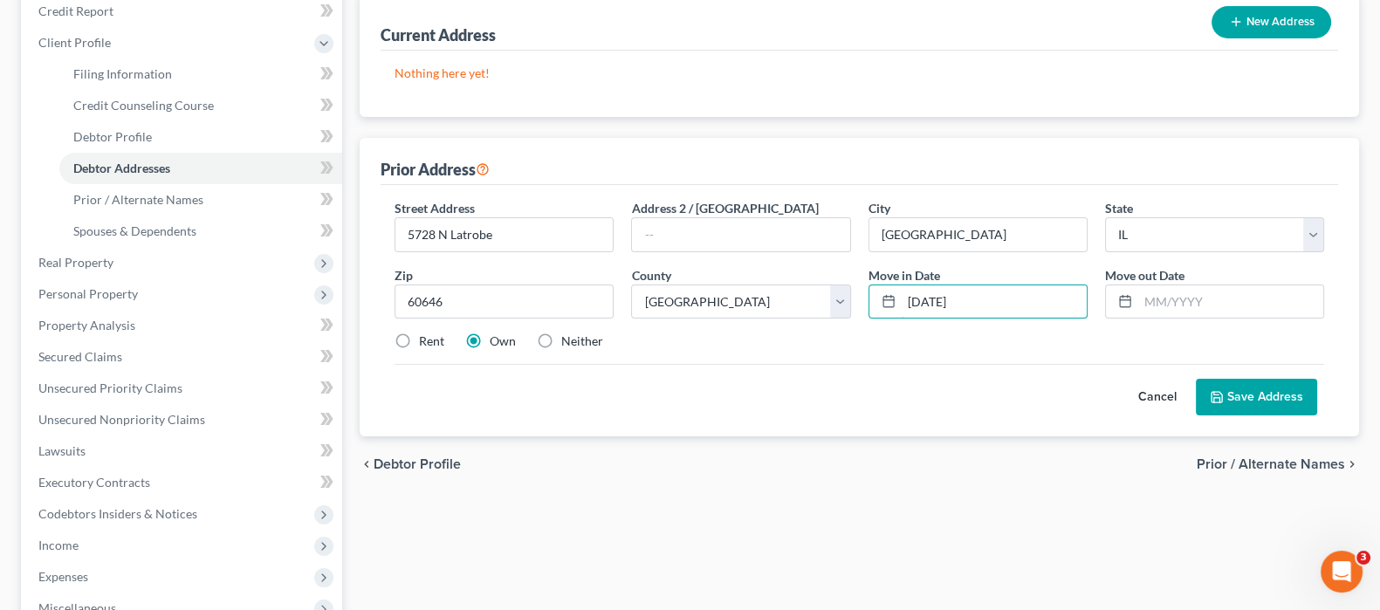
type input "[DATE]"
click at [419, 343] on label "Rent" at bounding box center [431, 341] width 25 height 17
click at [426, 343] on input "Rent" at bounding box center [431, 338] width 11 height 11
radio input "true"
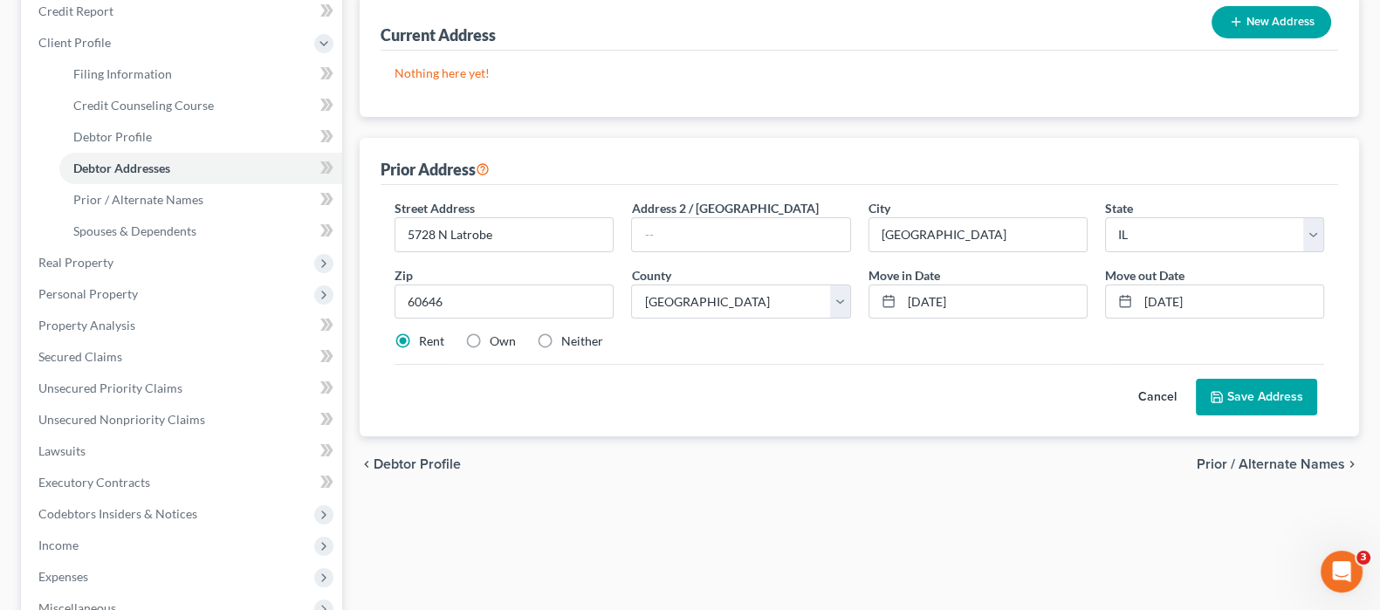
click at [1252, 396] on button "Save Address" at bounding box center [1256, 397] width 121 height 37
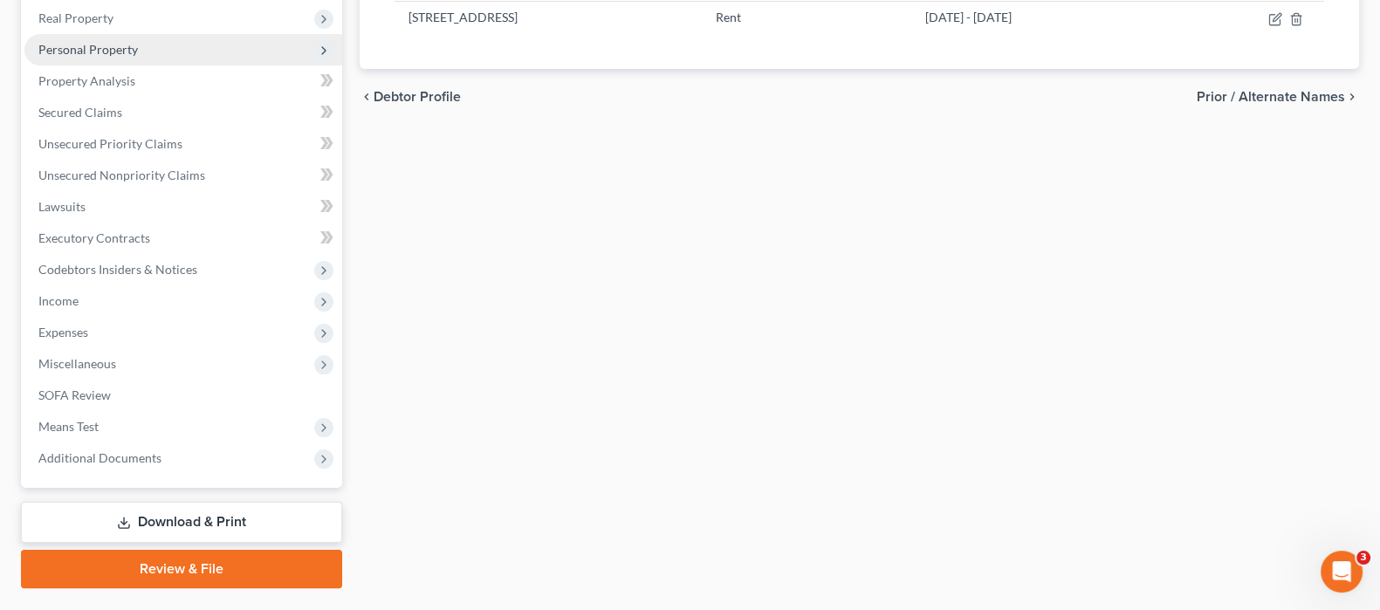
scroll to position [504, 0]
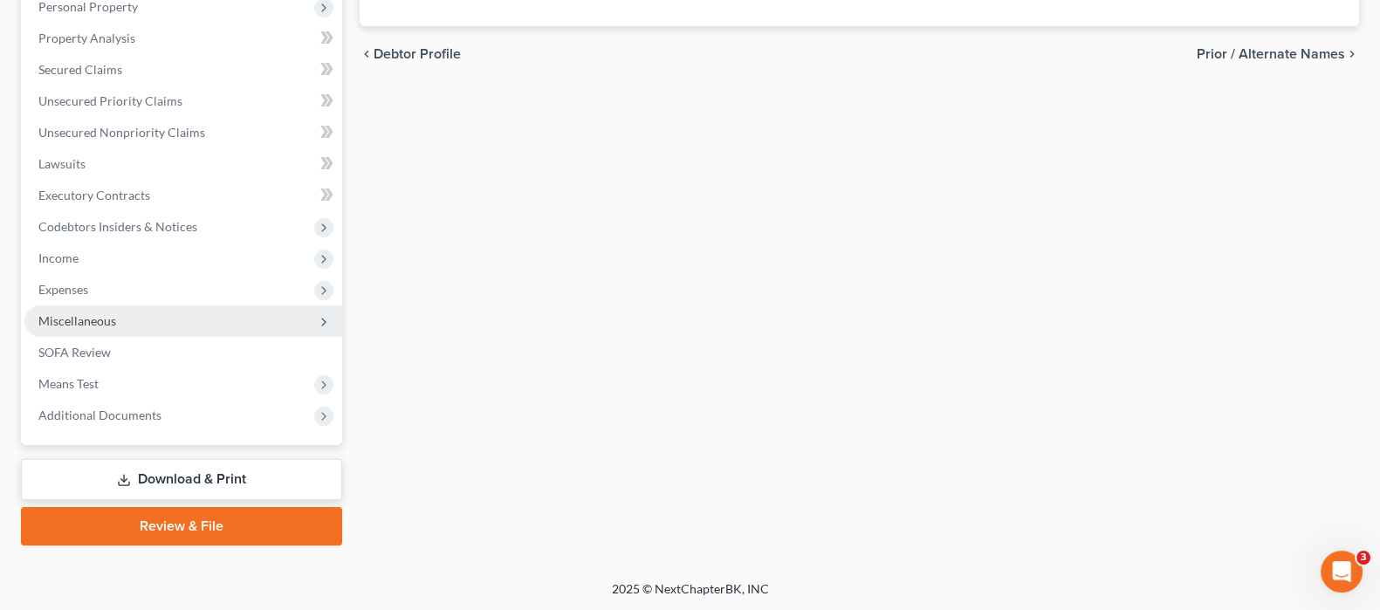
click at [134, 307] on span "Miscellaneous" at bounding box center [183, 320] width 318 height 31
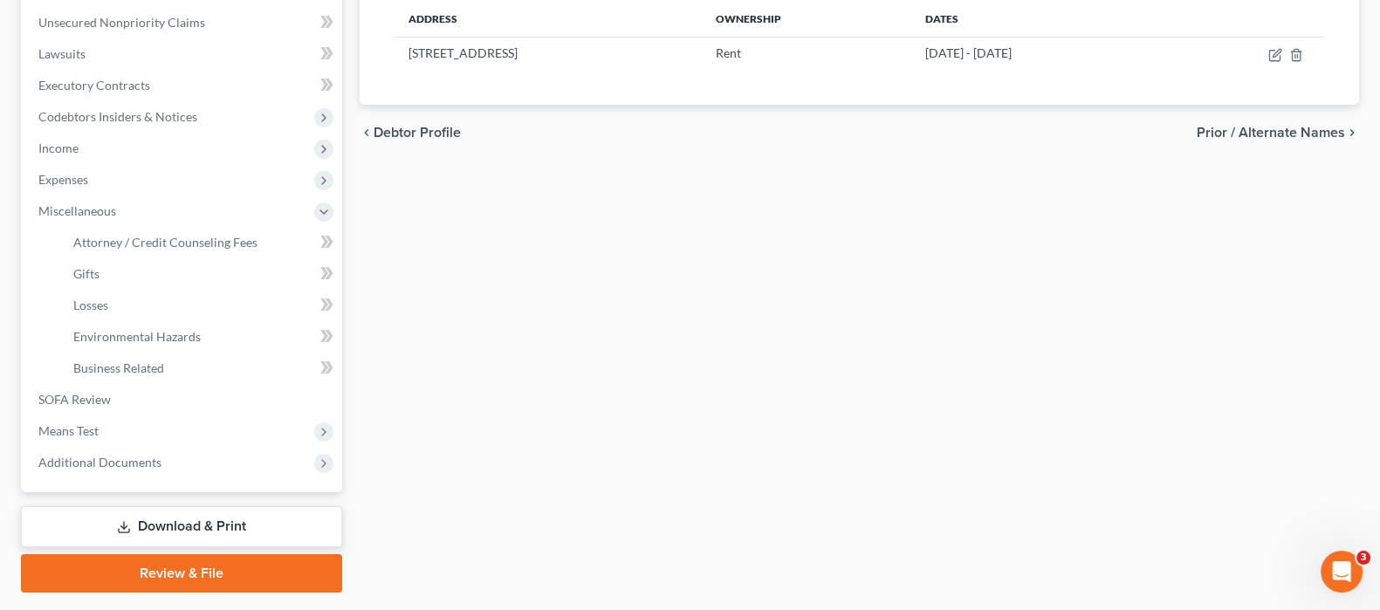
scroll to position [316, 0]
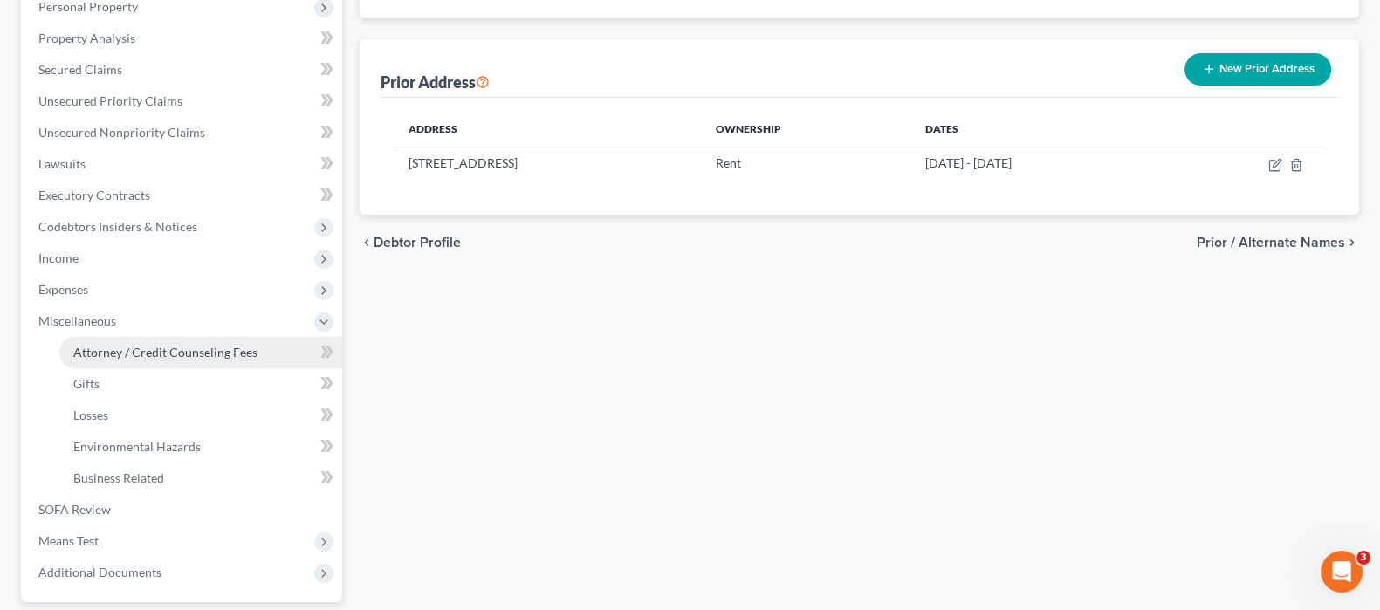
click at [214, 345] on span "Attorney / Credit Counseling Fees" at bounding box center [165, 352] width 184 height 15
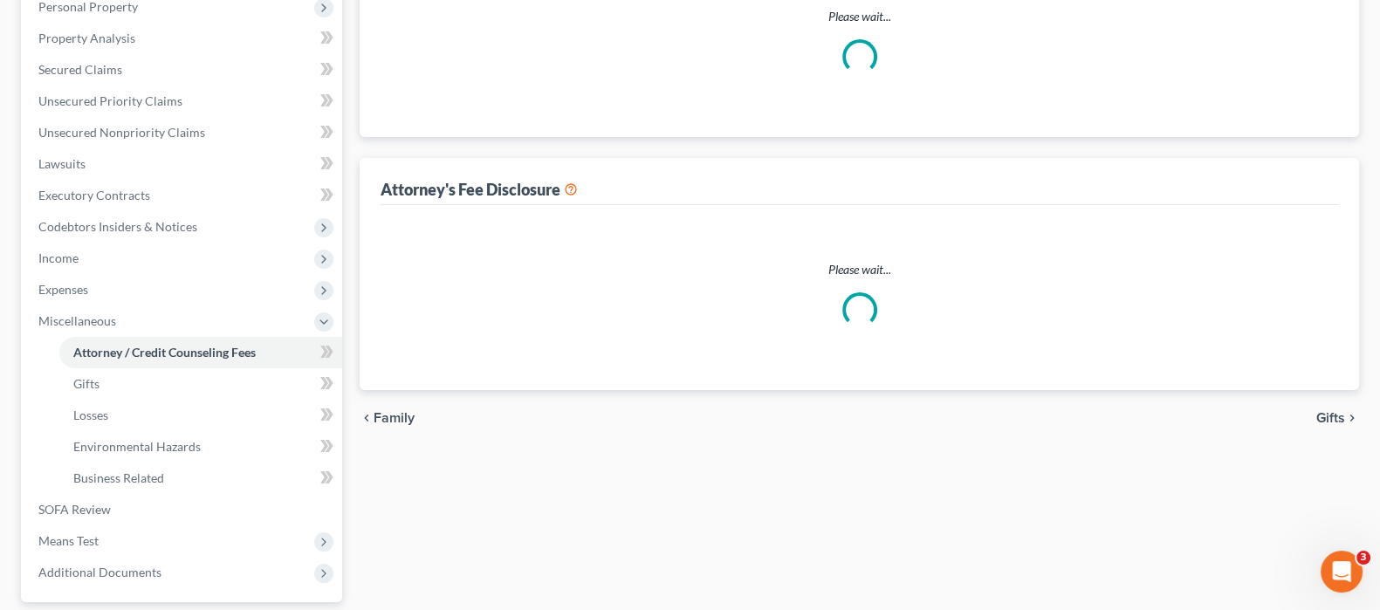
scroll to position [83, 0]
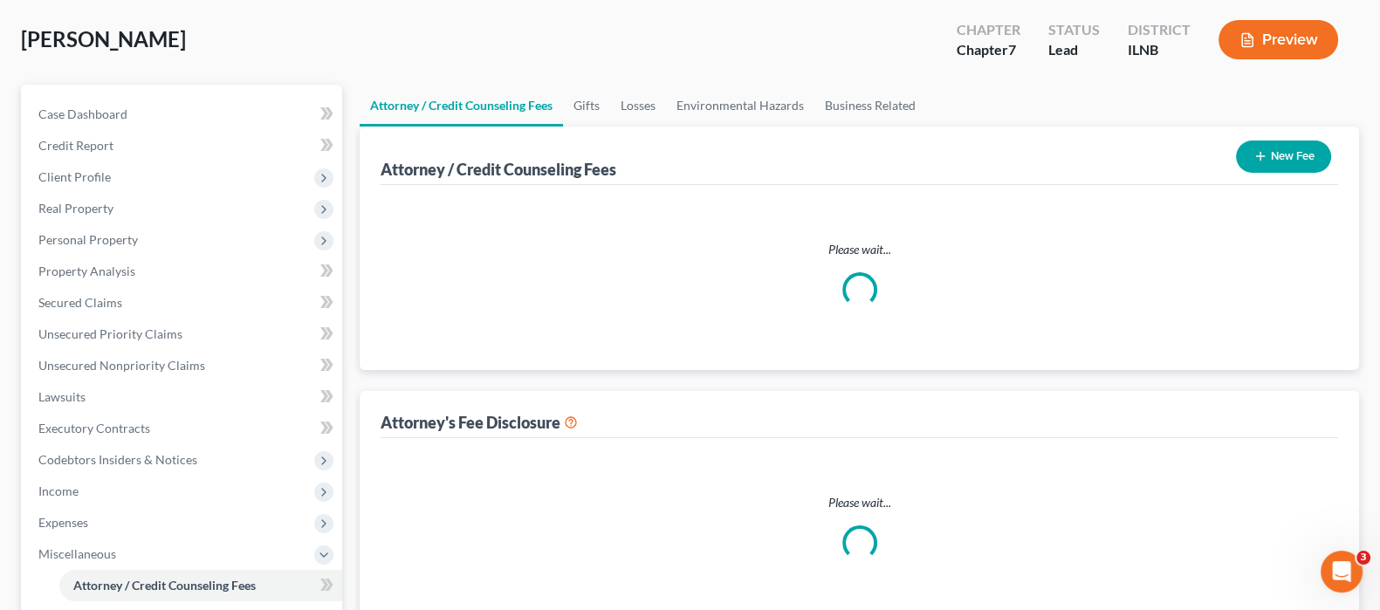
select select "0"
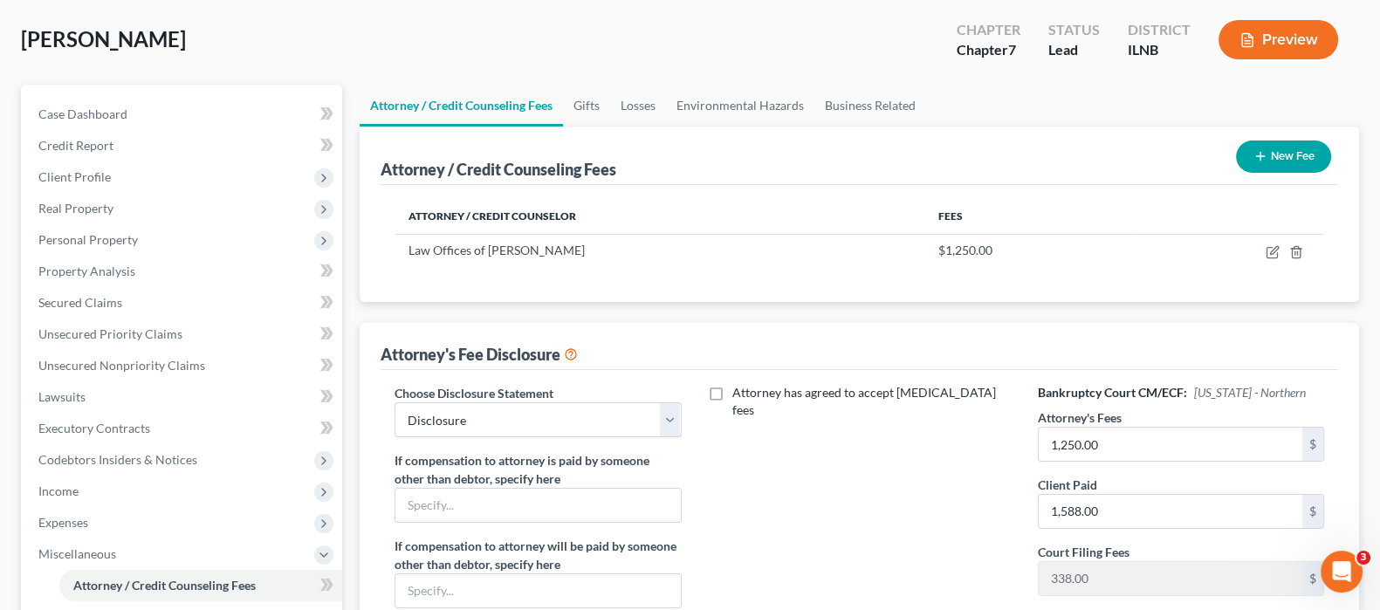
scroll to position [0, 0]
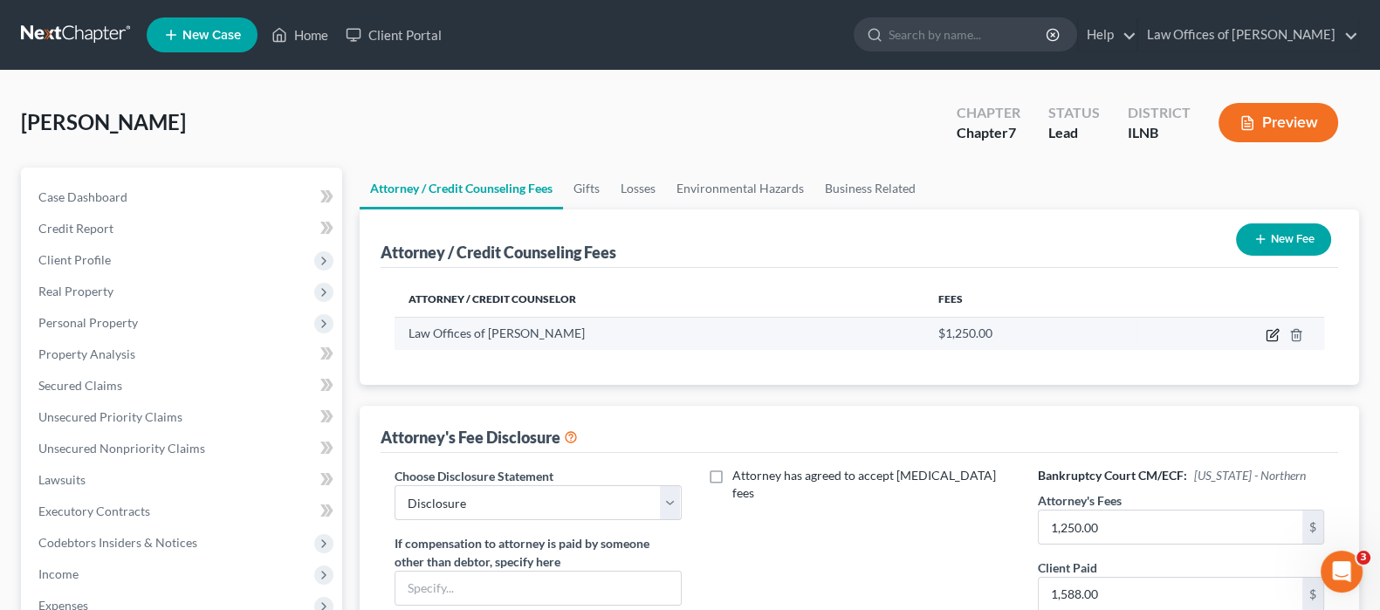
click at [1270, 333] on icon "button" at bounding box center [1272, 335] width 14 height 14
select select "14"
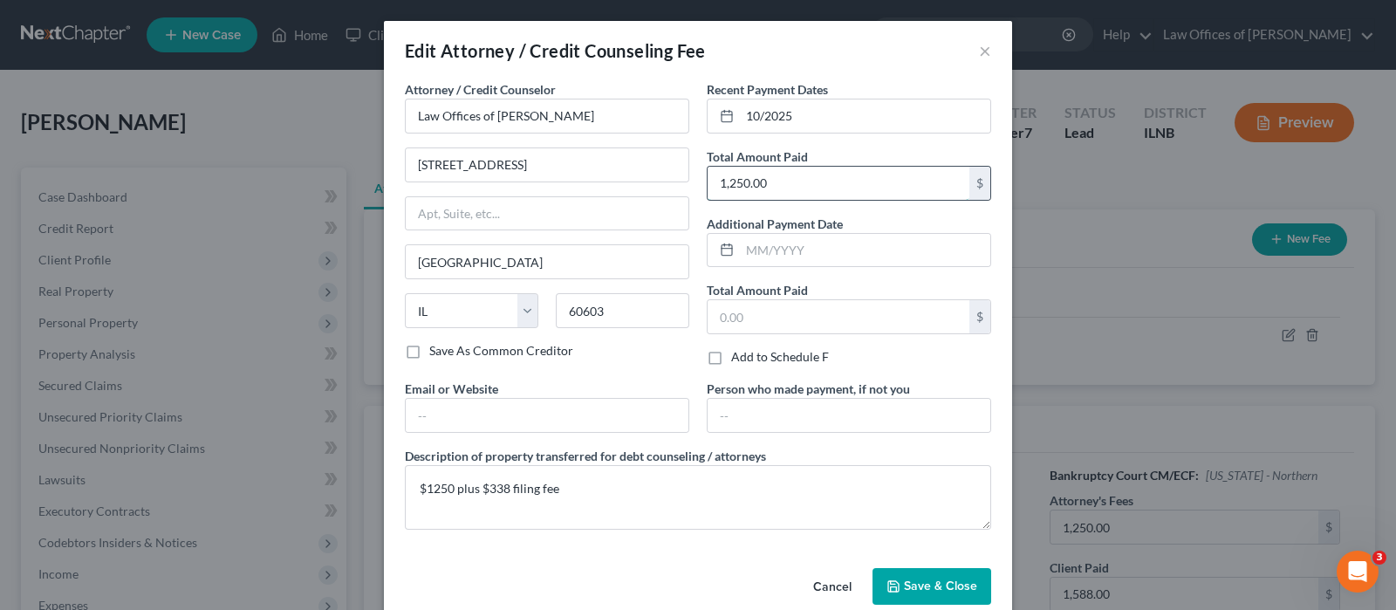
click at [808, 181] on input "1,250.00" at bounding box center [839, 183] width 262 height 33
type input "1,588"
click at [919, 590] on span "Save & Close" at bounding box center [940, 586] width 73 height 15
